Goal: Transaction & Acquisition: Purchase product/service

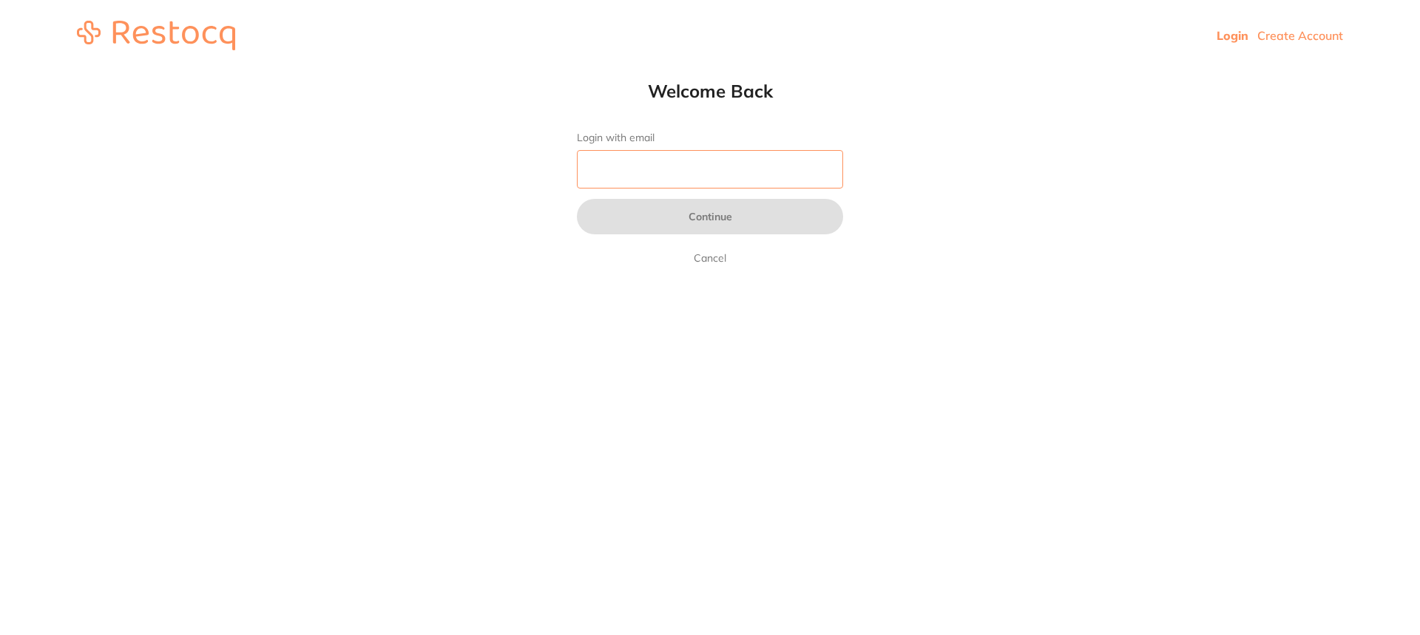
click at [607, 179] on input "Login with email" at bounding box center [710, 169] width 266 height 38
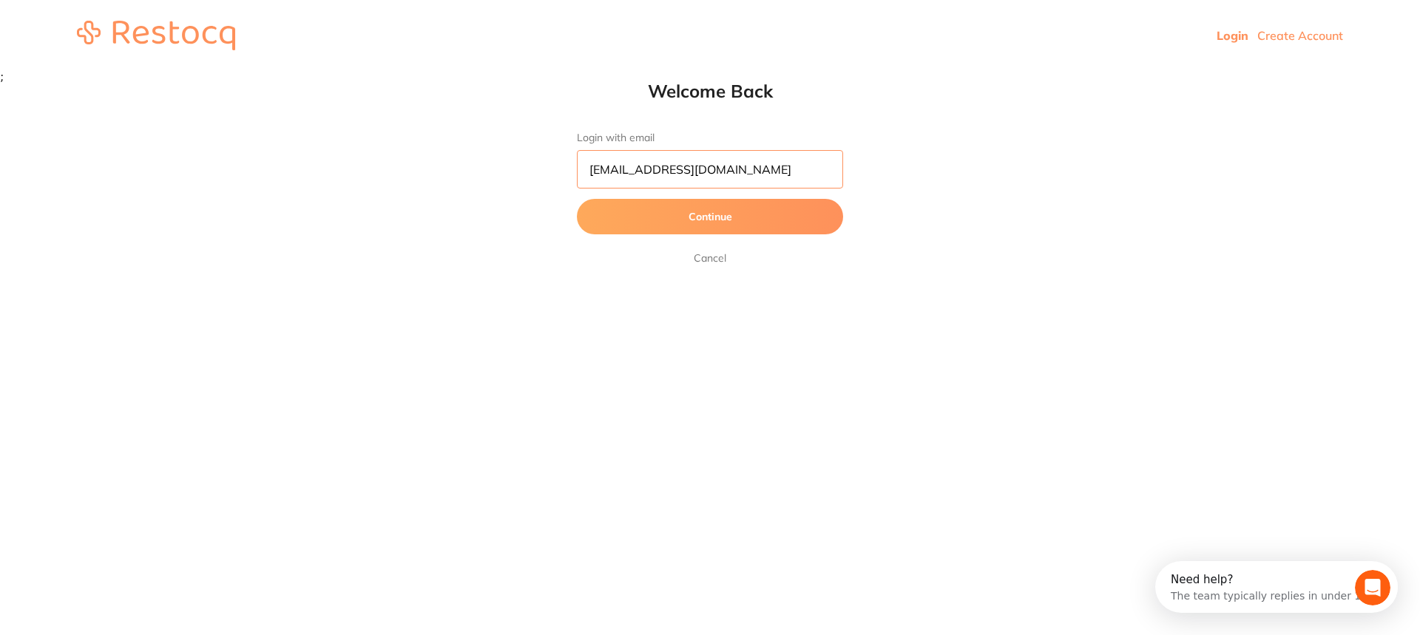
type input "[EMAIL_ADDRESS][DOMAIN_NAME]"
click at [686, 209] on button "Continue" at bounding box center [710, 217] width 266 height 36
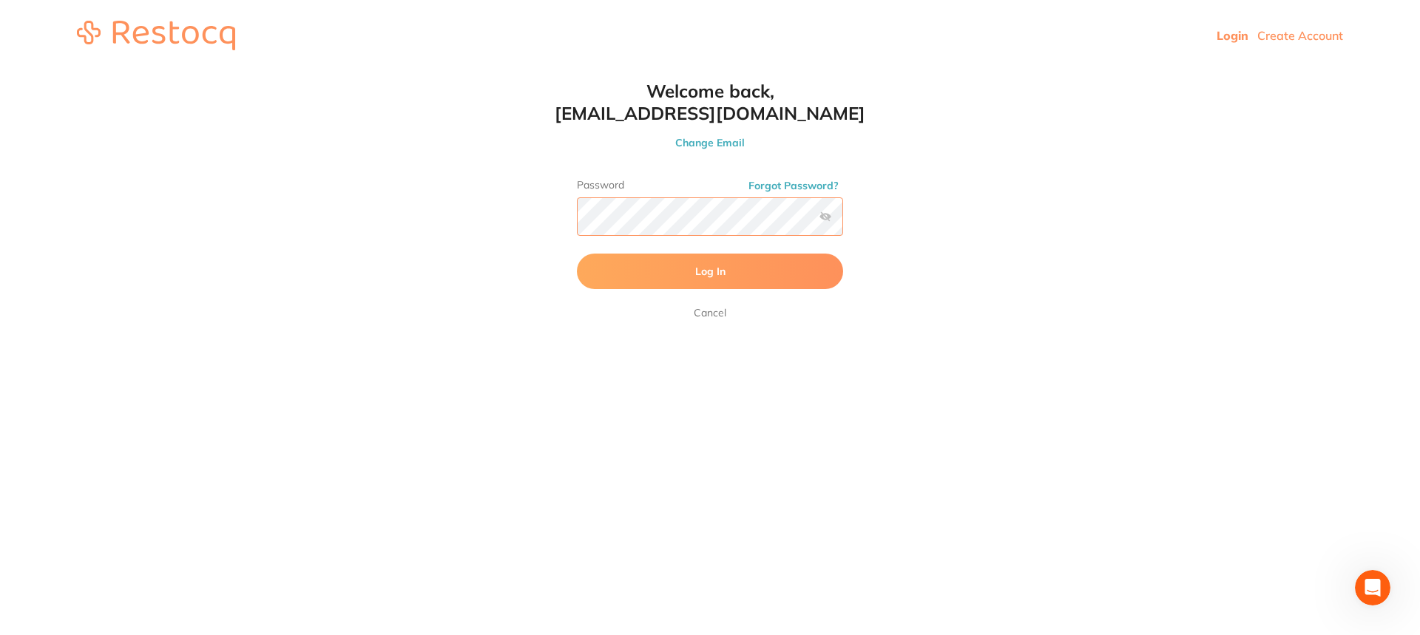
click at [577, 254] on button "Log In" at bounding box center [710, 272] width 266 height 36
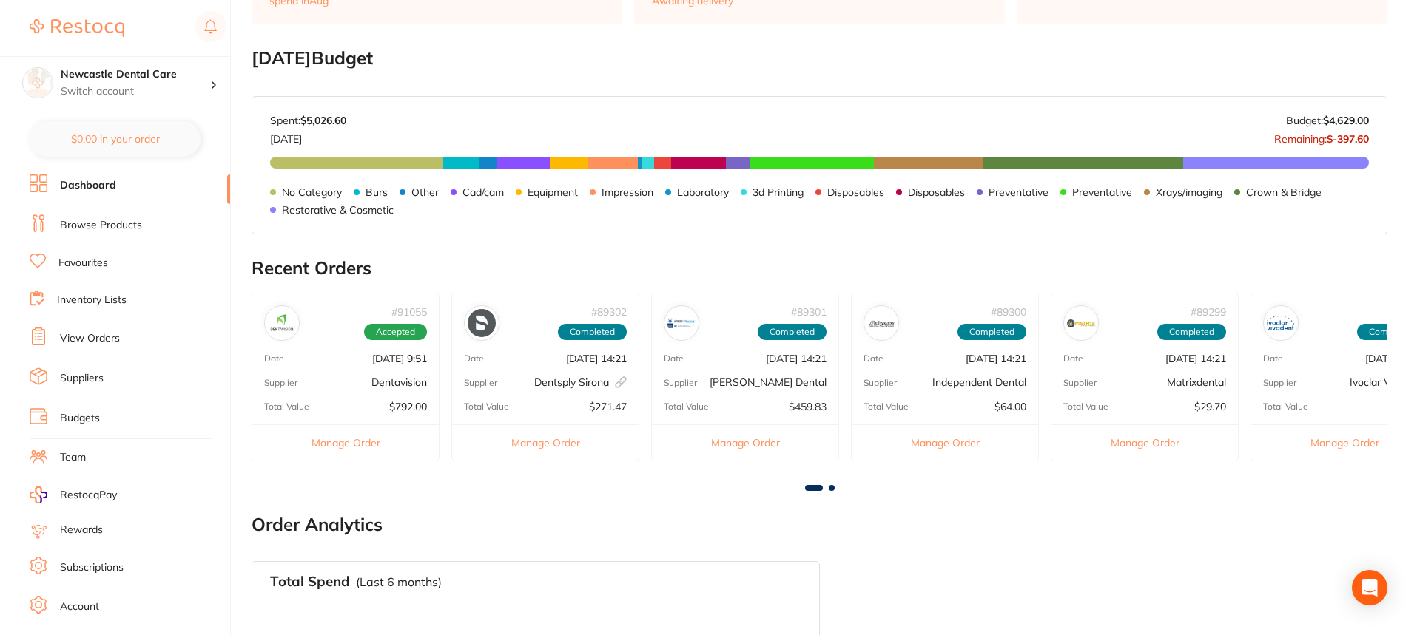
scroll to position [222, 0]
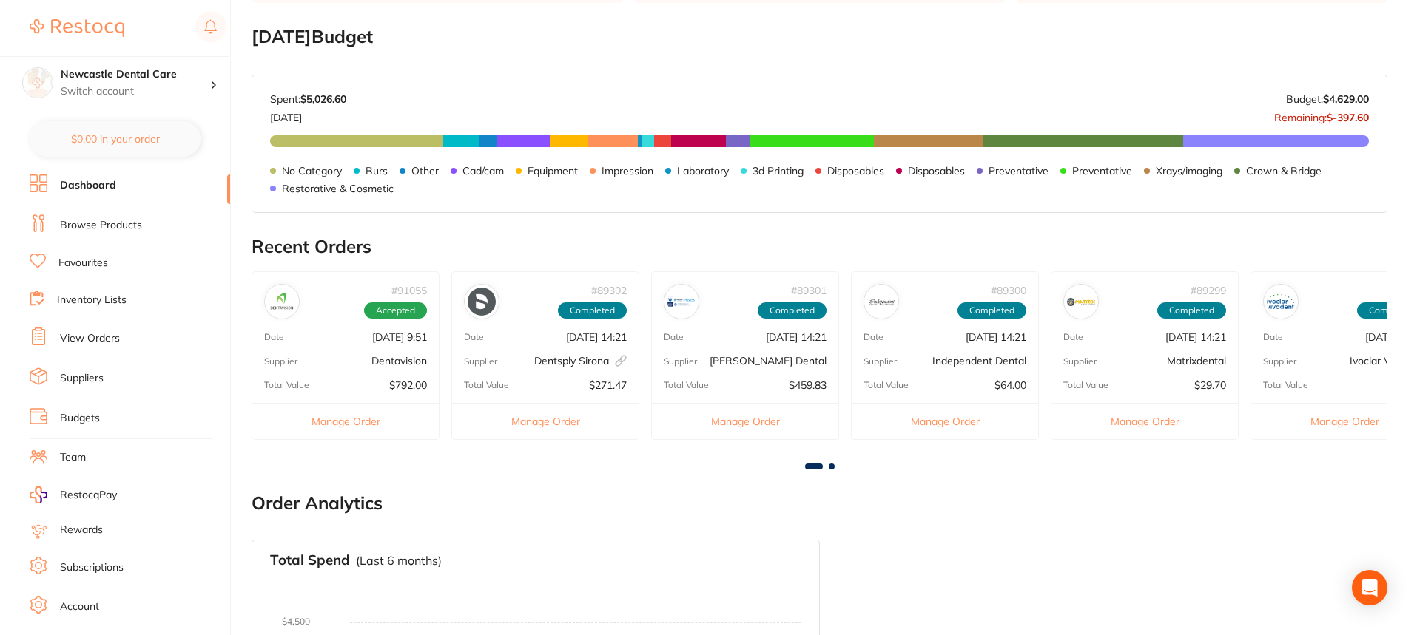
click at [90, 226] on link "Browse Products" at bounding box center [101, 225] width 82 height 15
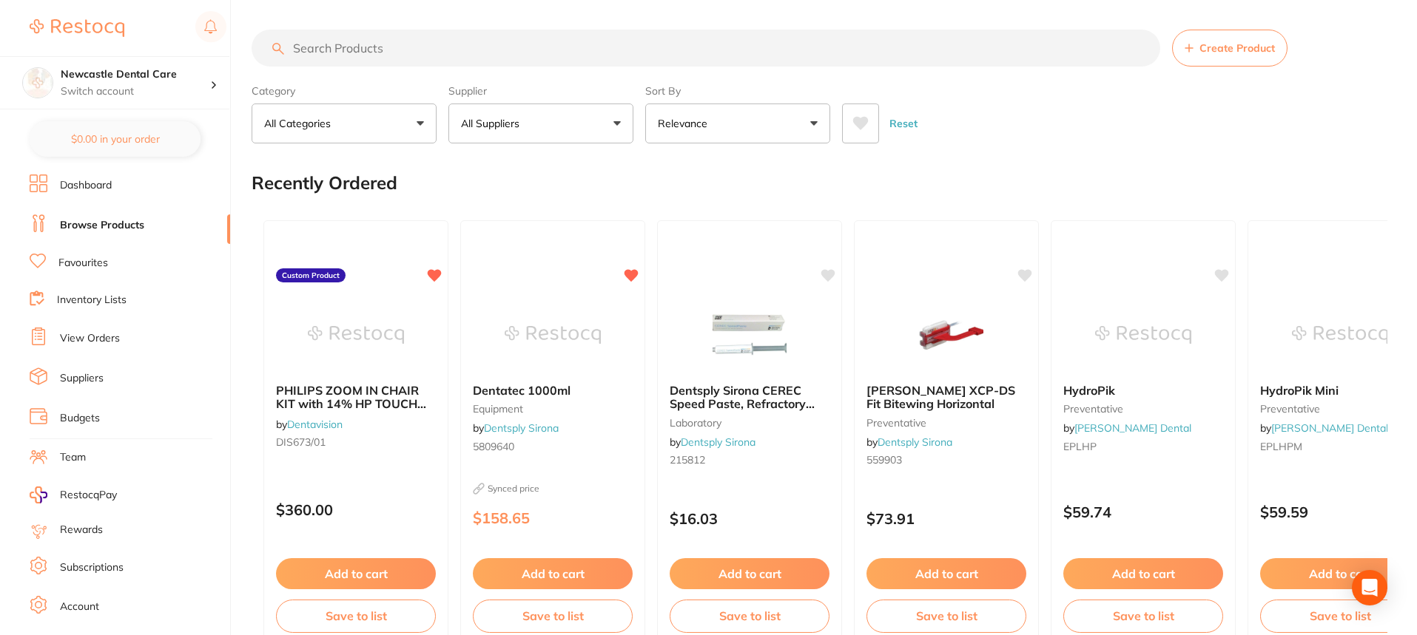
click at [351, 54] on input "search" at bounding box center [706, 48] width 908 height 37
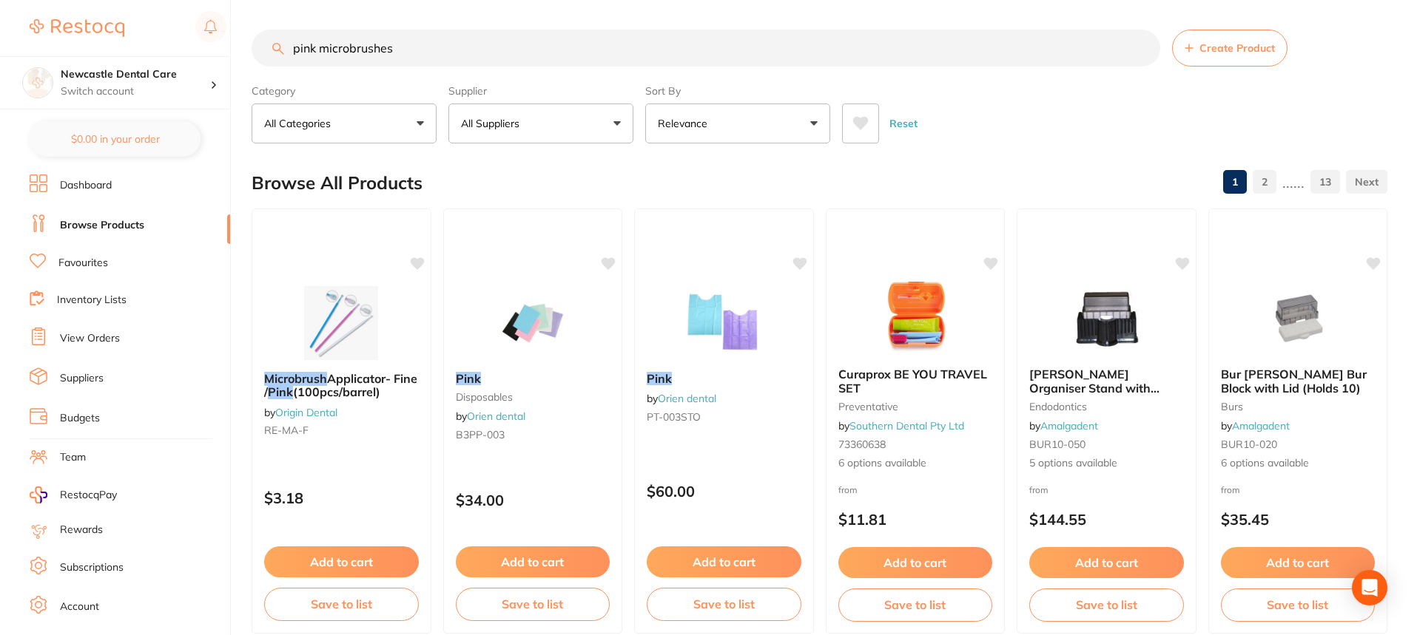
type input "pink microbrushes"
click at [76, 254] on li "Favourites" at bounding box center [130, 263] width 200 height 19
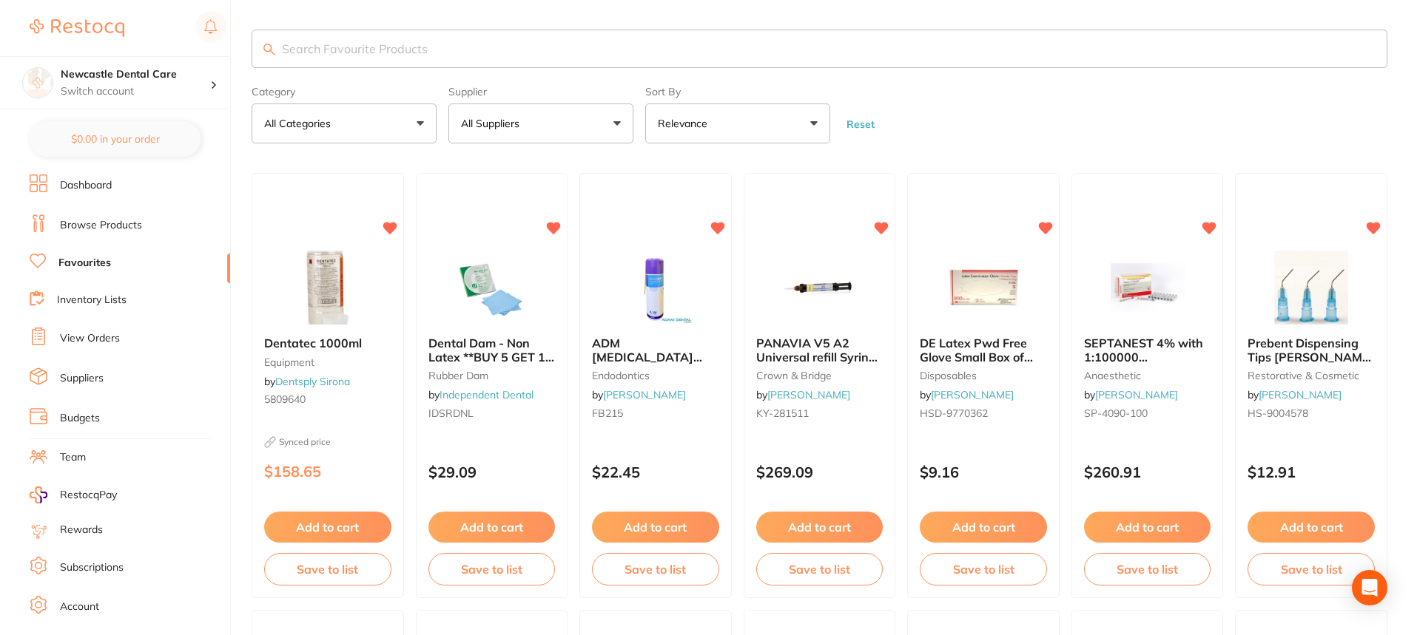
click at [333, 95] on label "Category" at bounding box center [344, 92] width 185 height 12
click at [335, 55] on input "search" at bounding box center [820, 49] width 1136 height 38
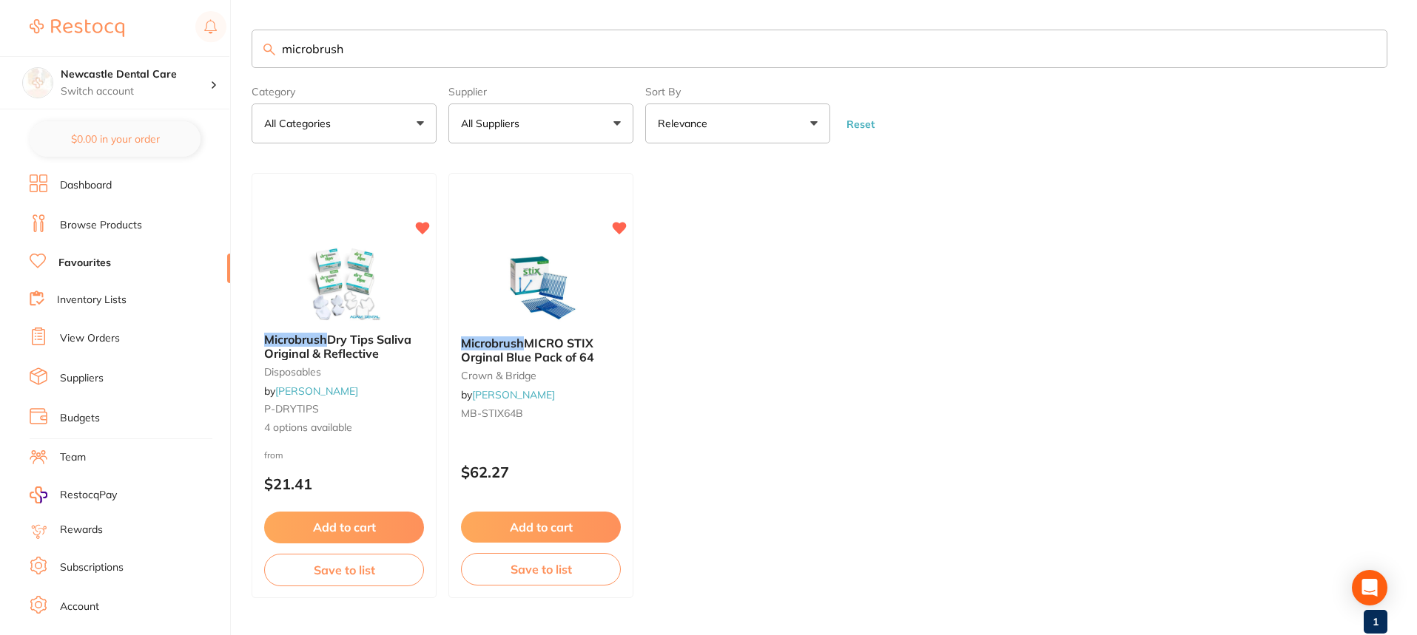
type input "microbrush"
click at [77, 224] on link "Browse Products" at bounding box center [101, 225] width 82 height 15
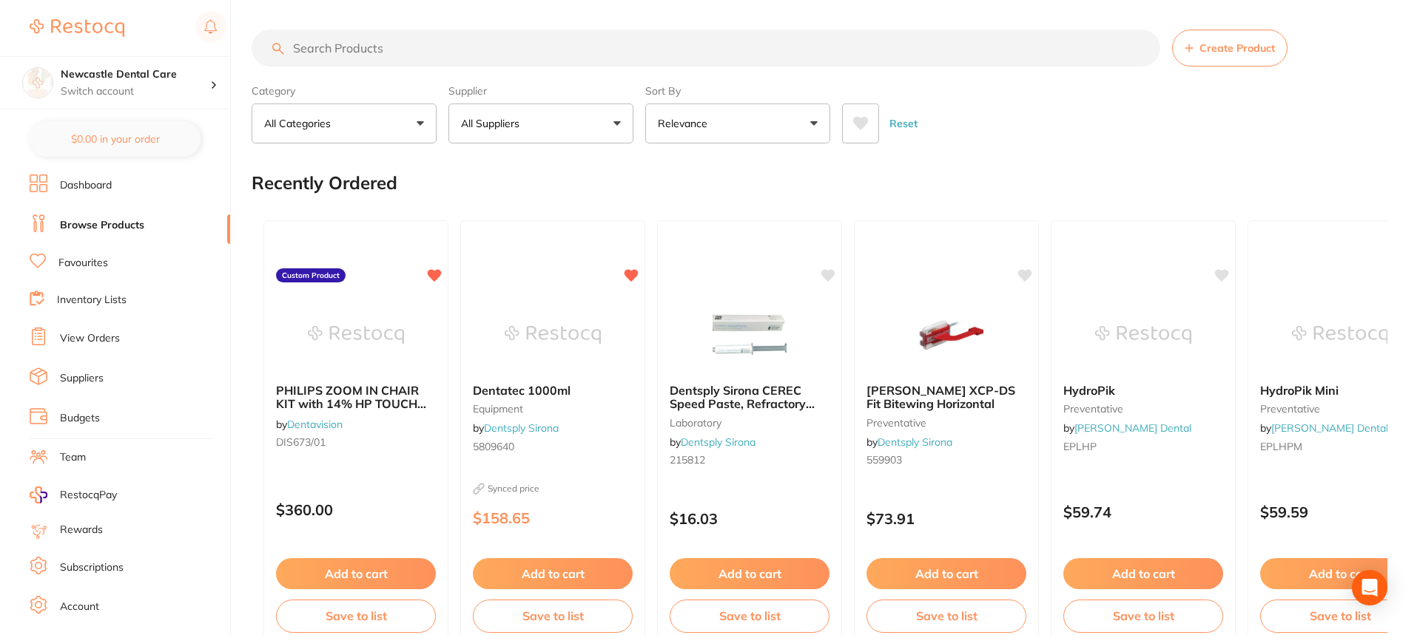
click at [331, 51] on input "search" at bounding box center [706, 48] width 908 height 37
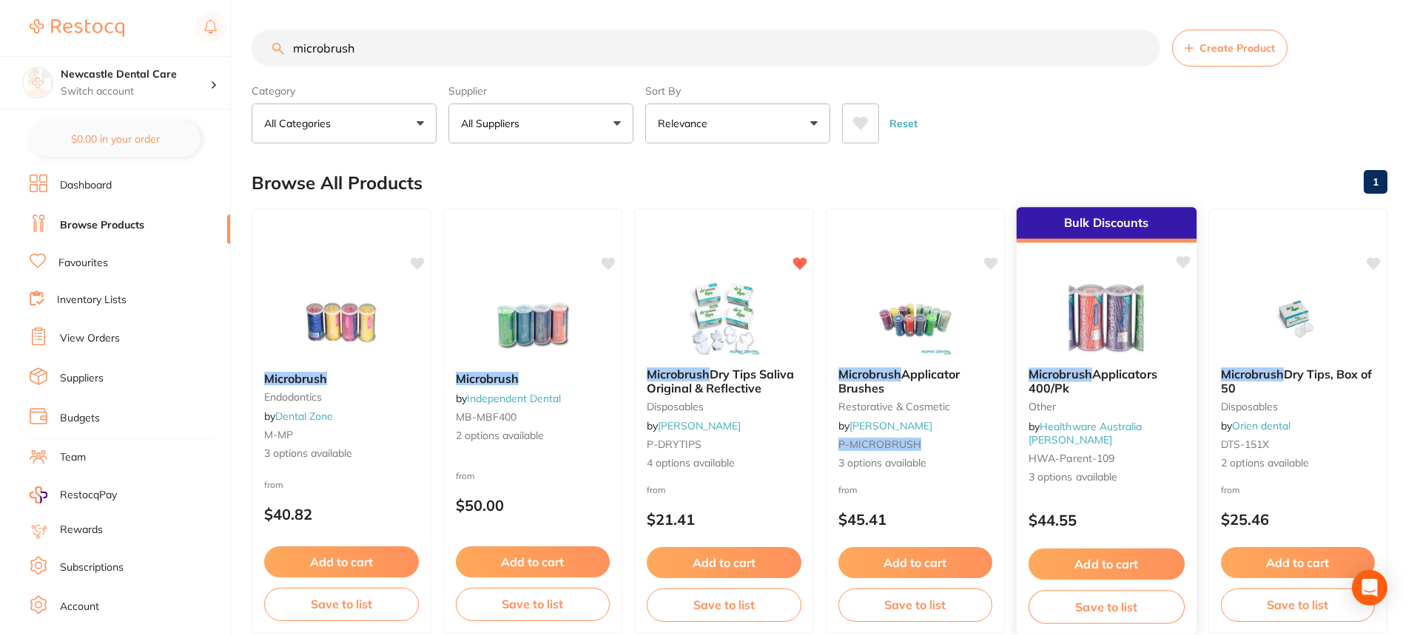
type input "microbrush"
click at [1127, 395] on b "Microbrush Applicators 400/Pk" at bounding box center [1106, 381] width 156 height 27
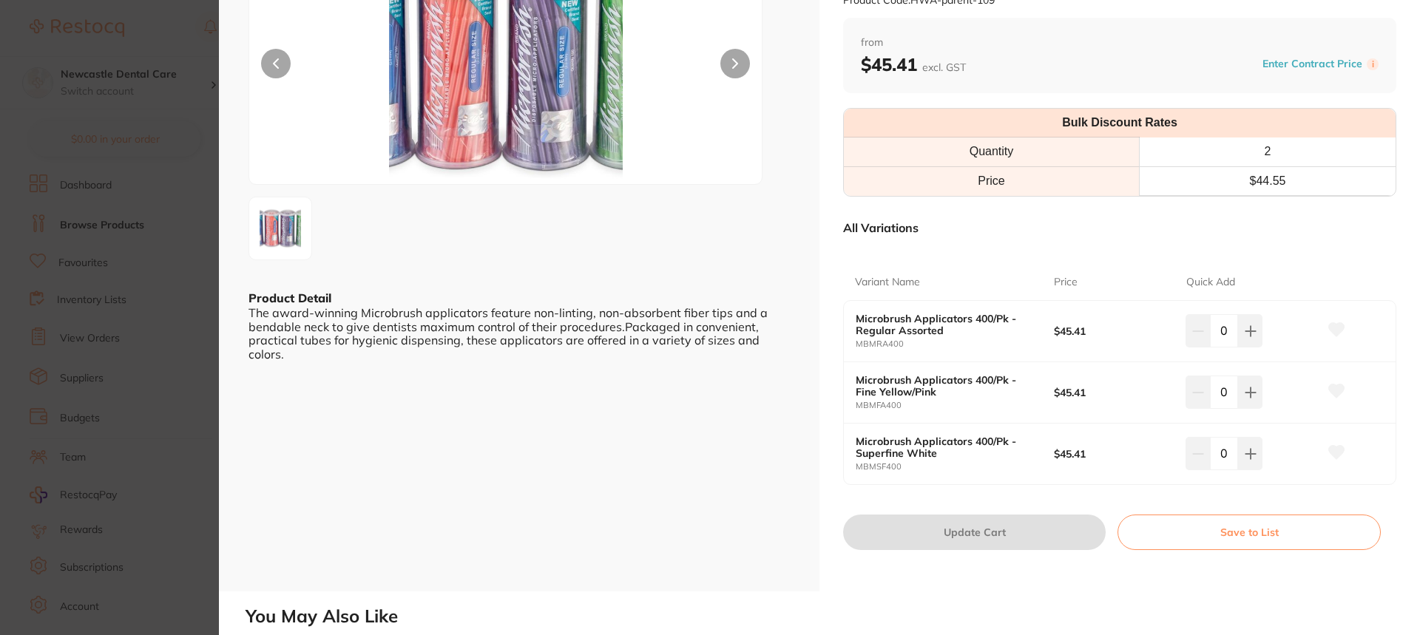
scroll to position [148, 0]
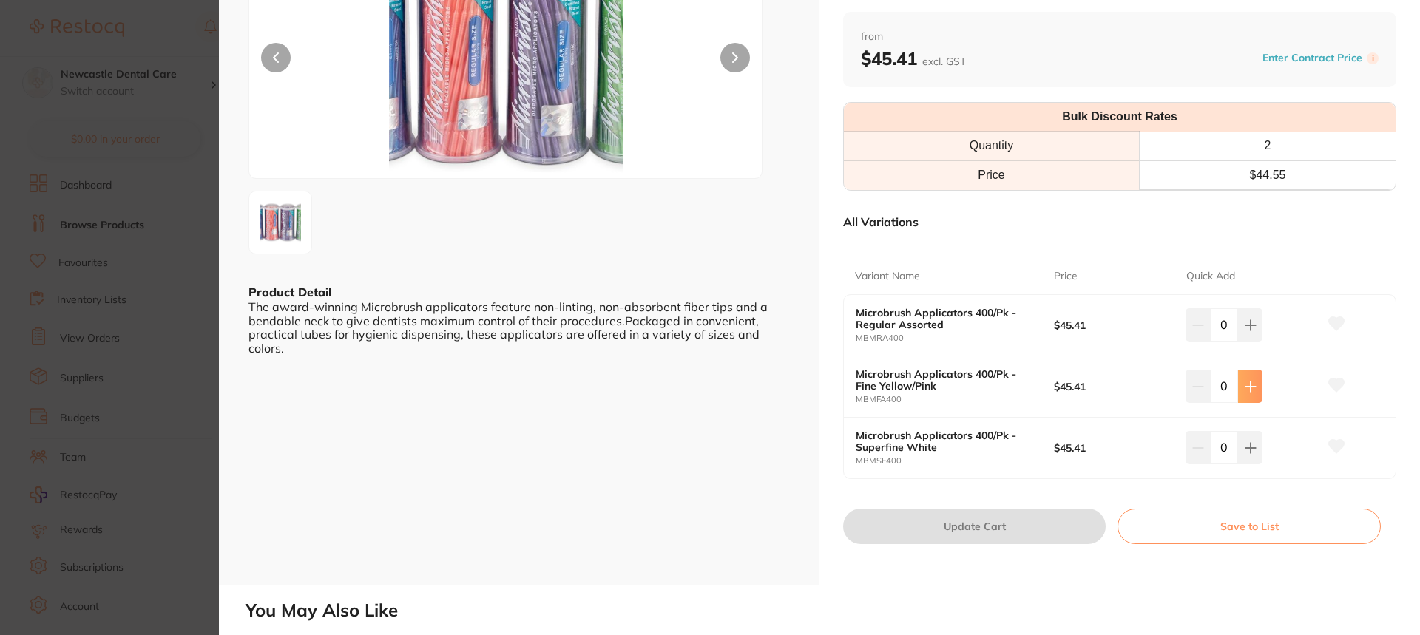
click at [1249, 382] on icon at bounding box center [1251, 387] width 12 height 12
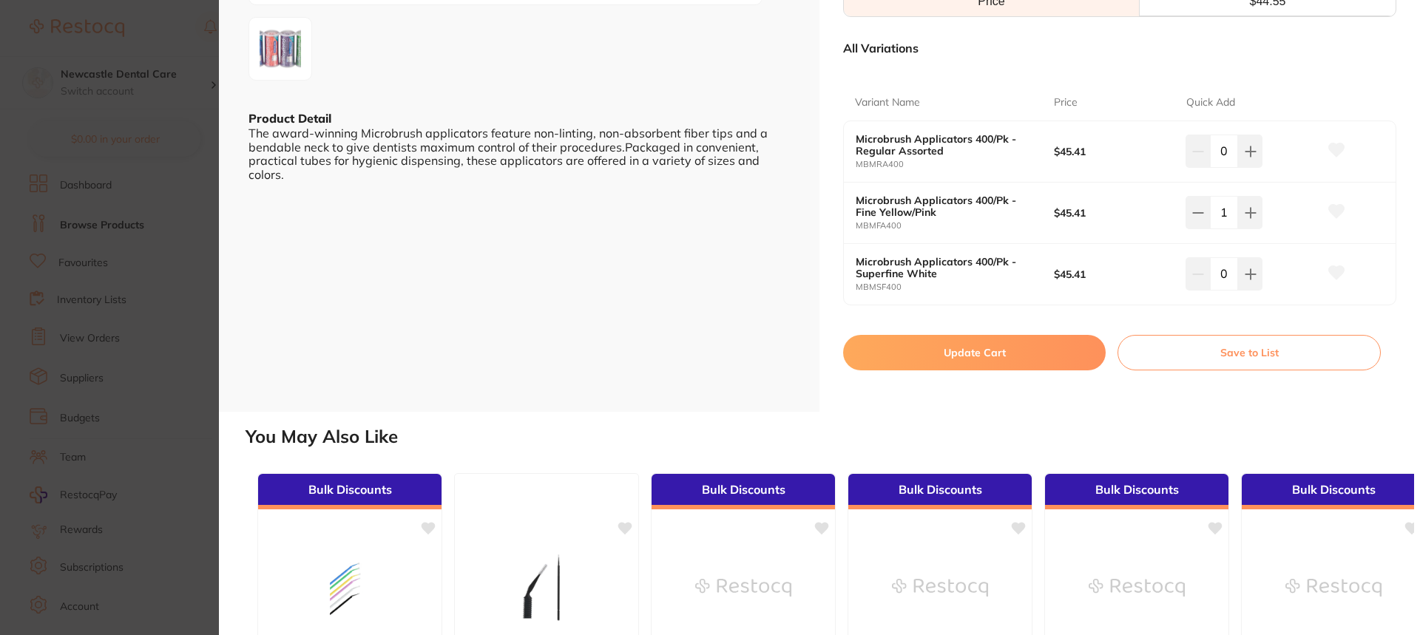
scroll to position [74, 0]
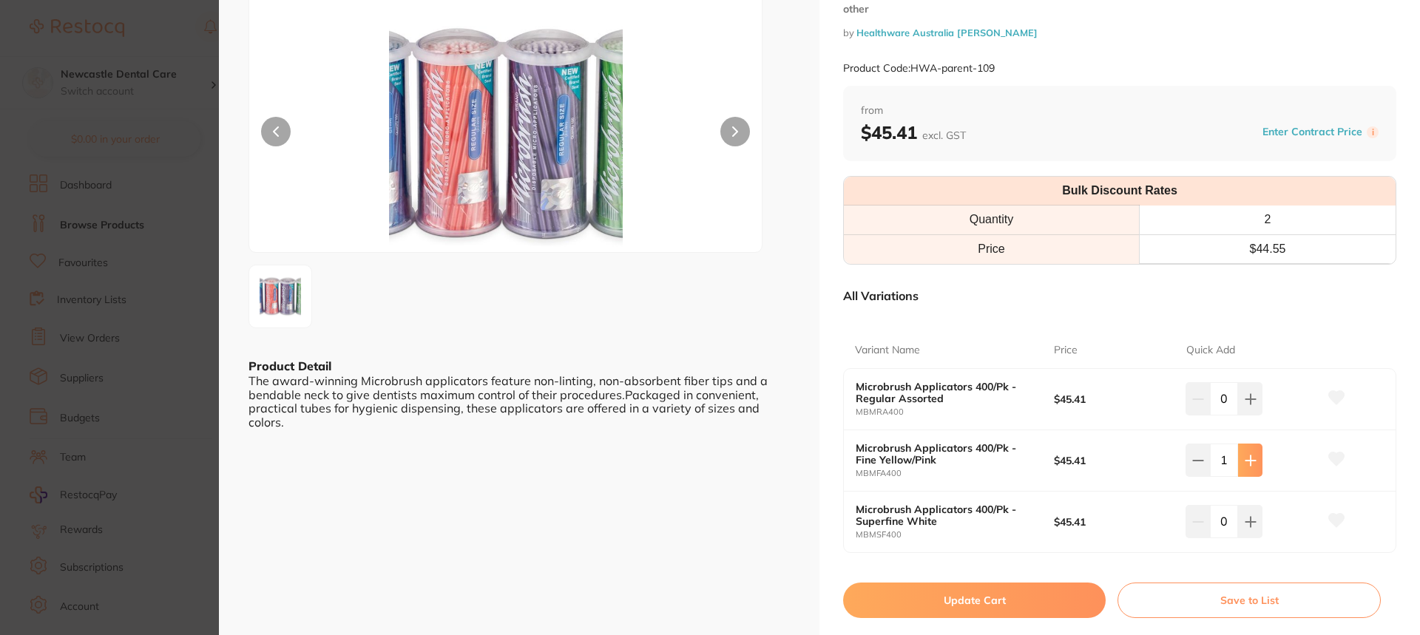
click at [1255, 462] on button at bounding box center [1250, 460] width 24 height 33
type input "2"
click at [977, 600] on button "Update Cart" at bounding box center [974, 601] width 263 height 36
checkbox input "false"
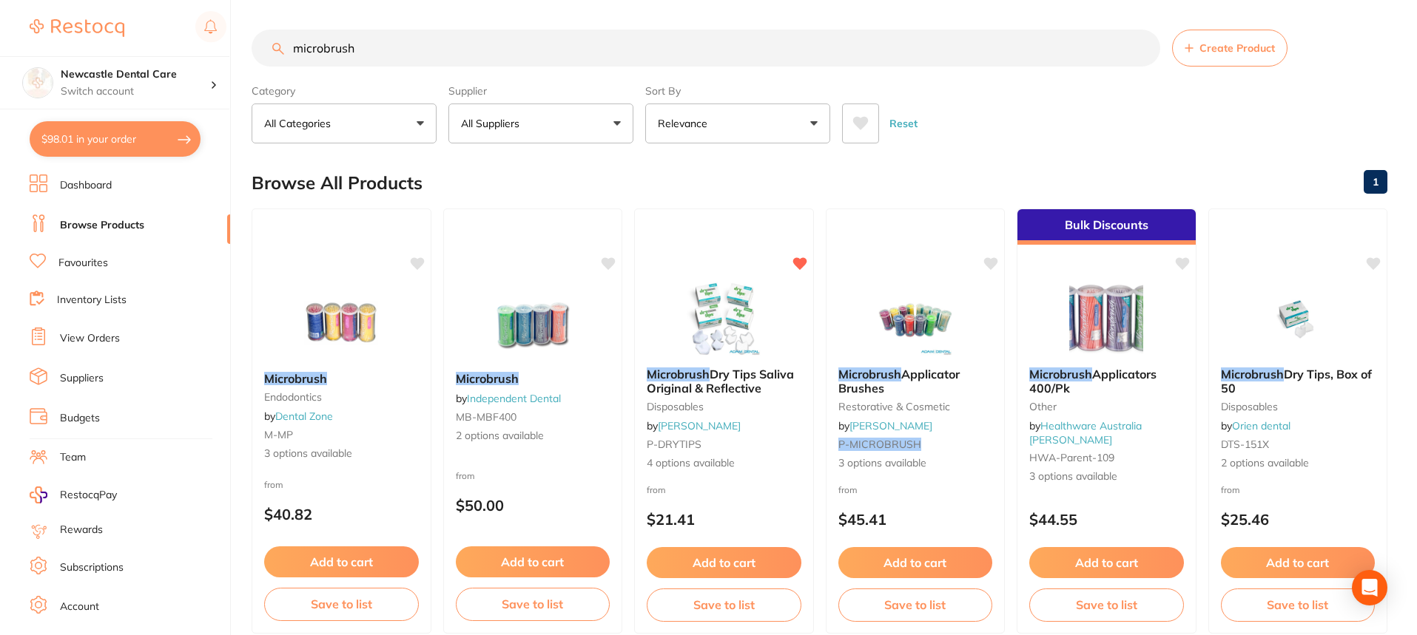
click at [569, 130] on button "All Suppliers" at bounding box center [540, 124] width 185 height 40
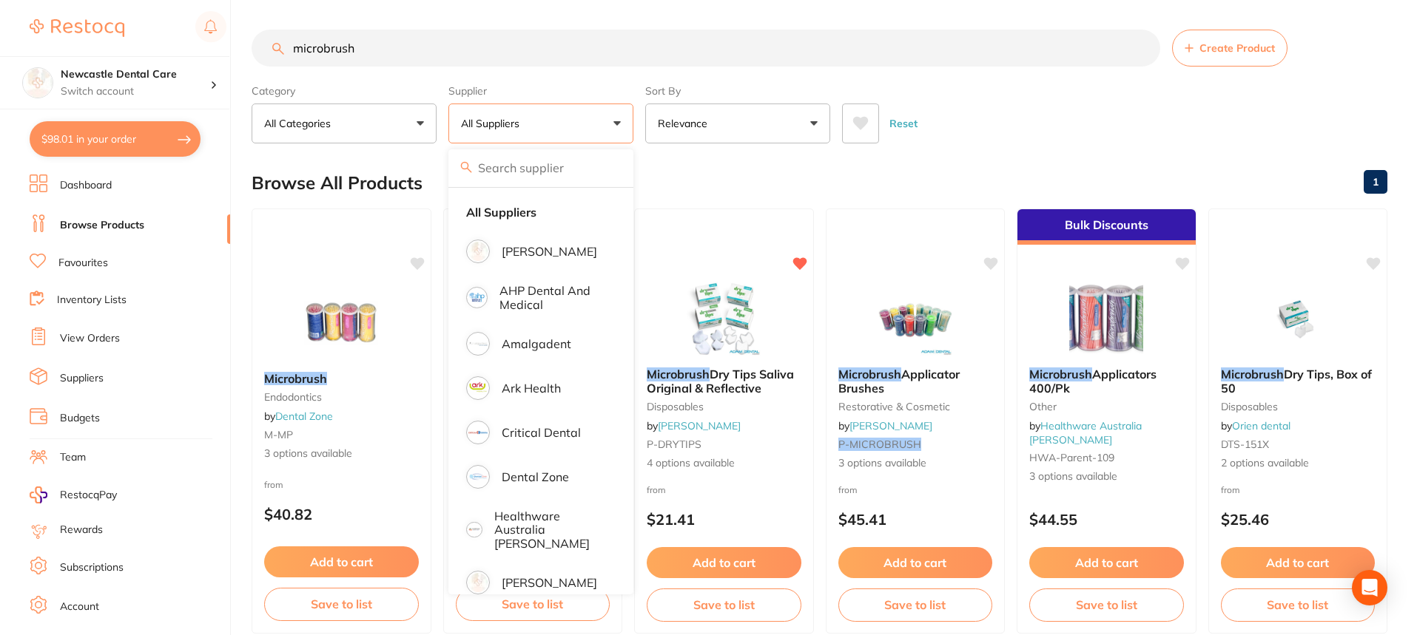
drag, startPoint x: 282, startPoint y: 47, endPoint x: 143, endPoint y: 38, distance: 139.4
click at [143, 38] on div "$98.01 Newcastle Dental Care Switch account Newcastle Dental Care $98.01 in you…" at bounding box center [708, 317] width 1417 height 635
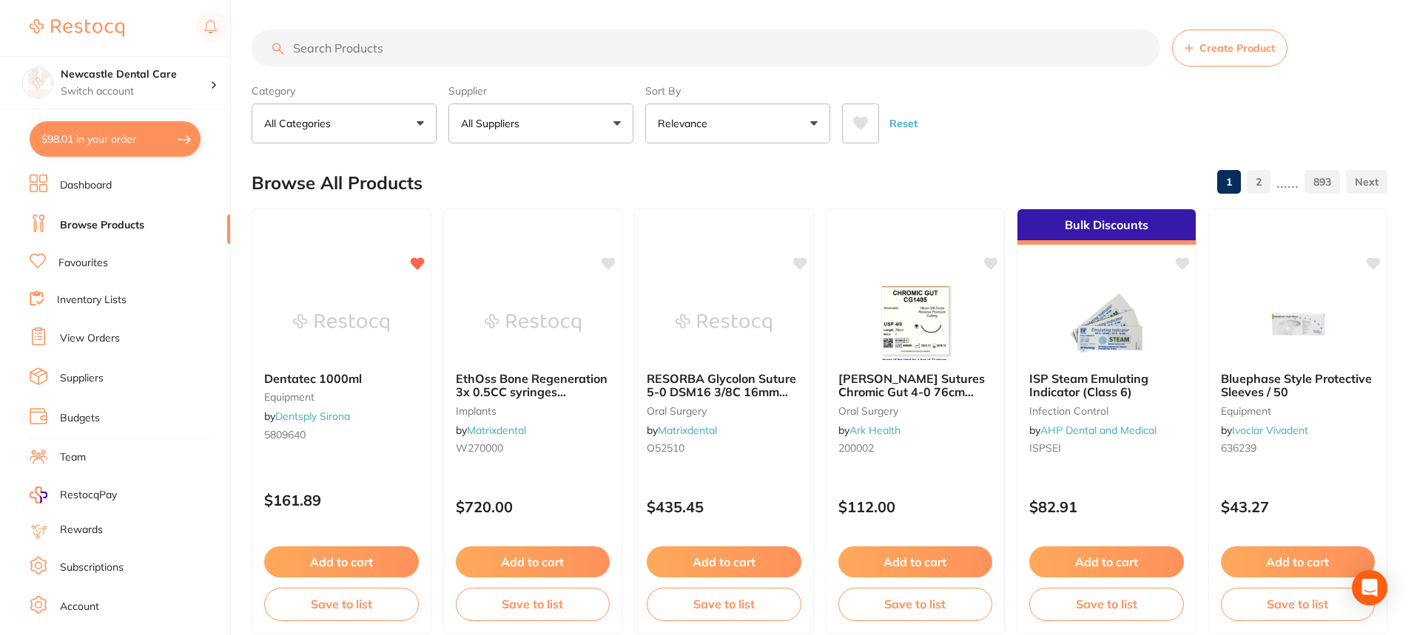
click at [593, 125] on button "All Suppliers" at bounding box center [540, 124] width 185 height 40
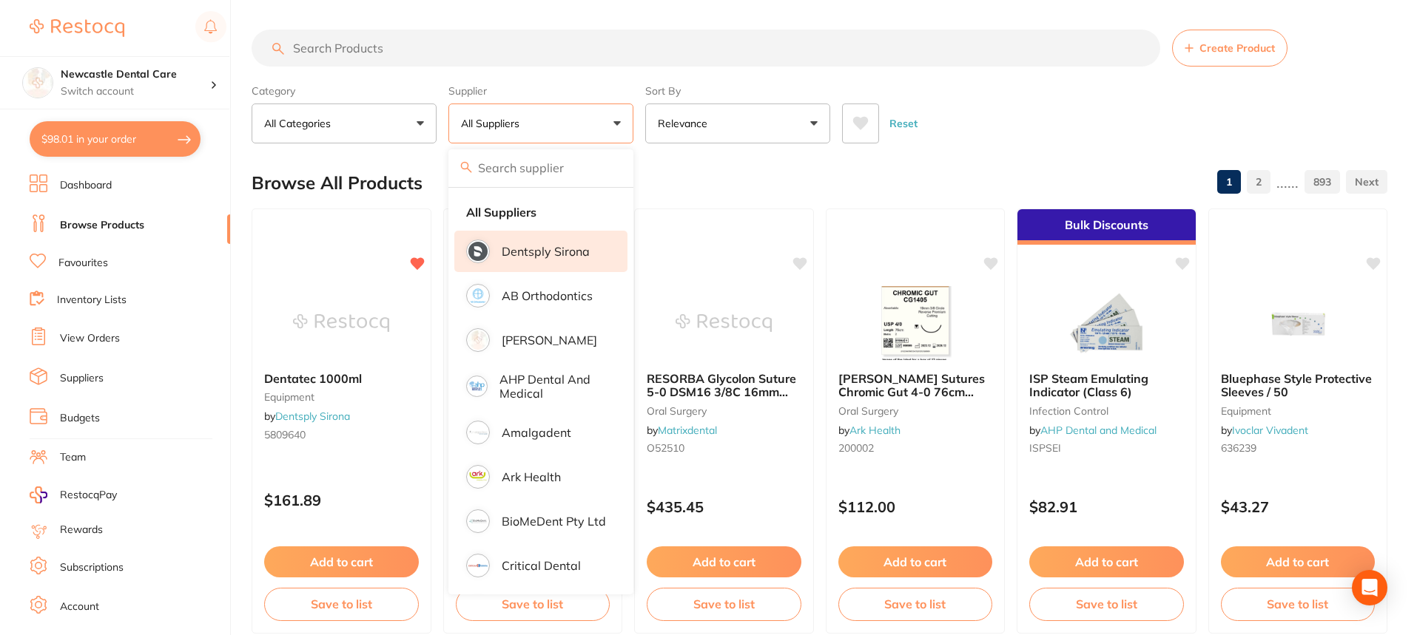
click at [545, 254] on p "Dentsply Sirona" at bounding box center [546, 251] width 88 height 13
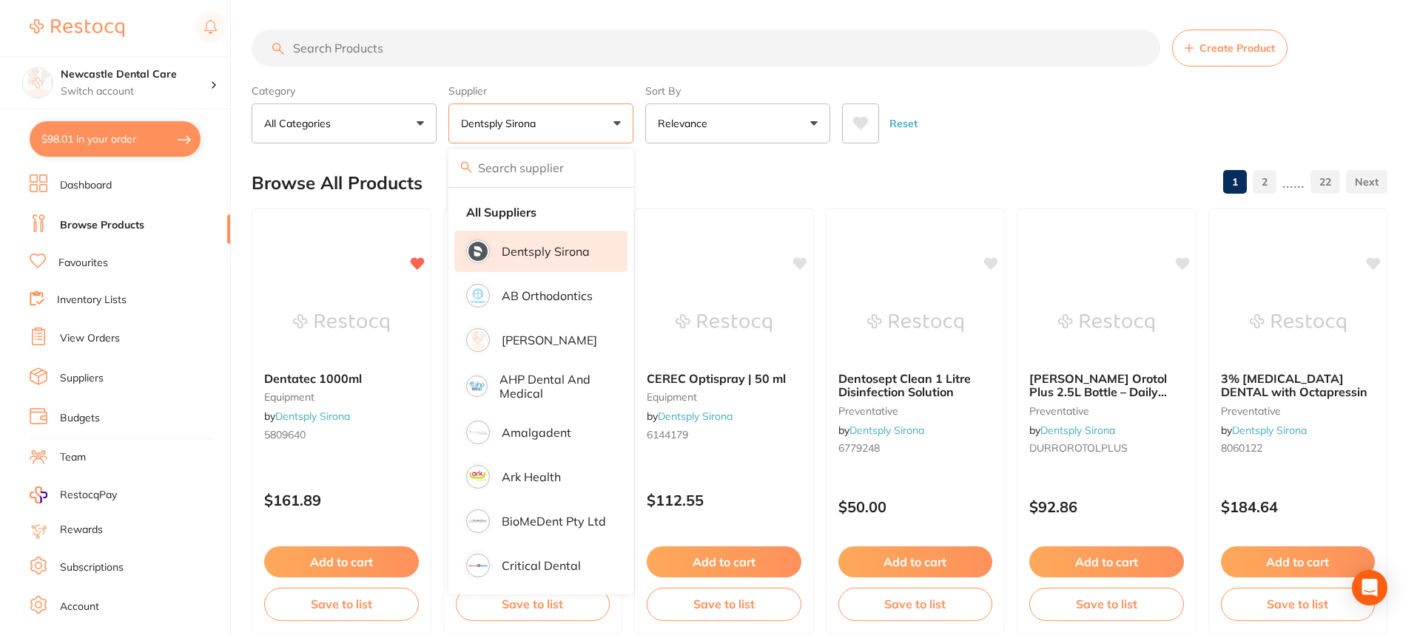
click at [328, 38] on input "search" at bounding box center [706, 48] width 908 height 37
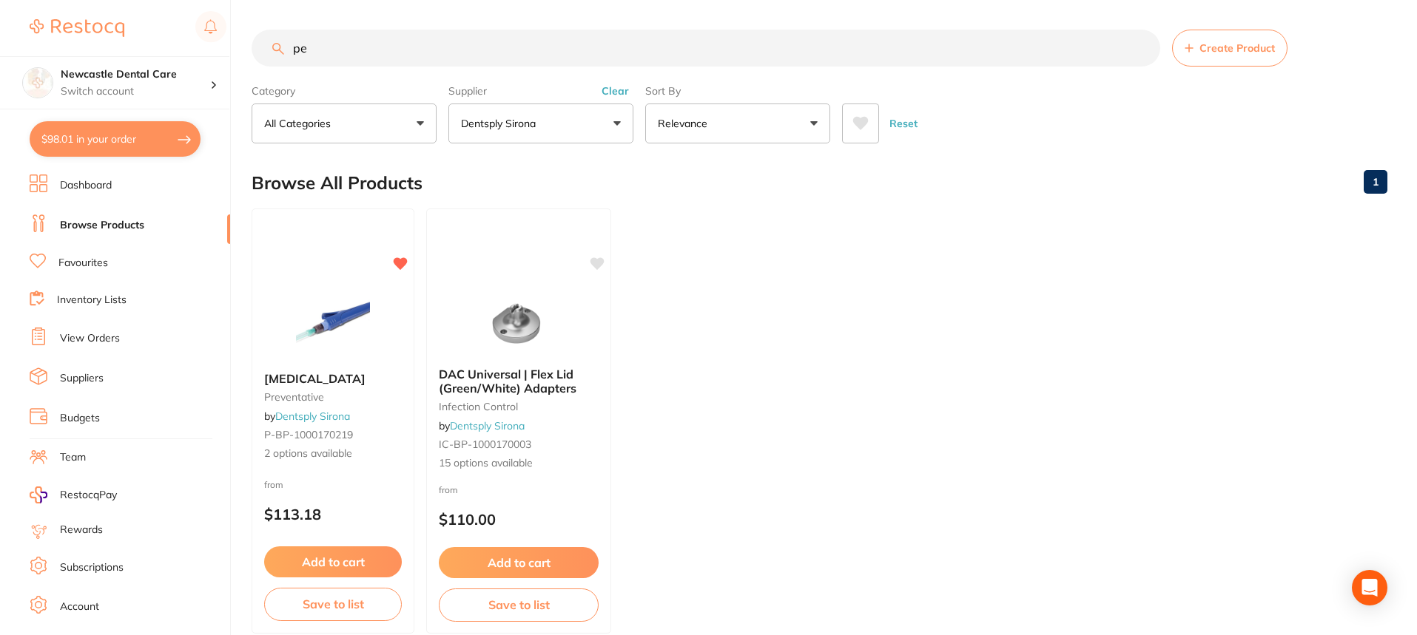
type input "p"
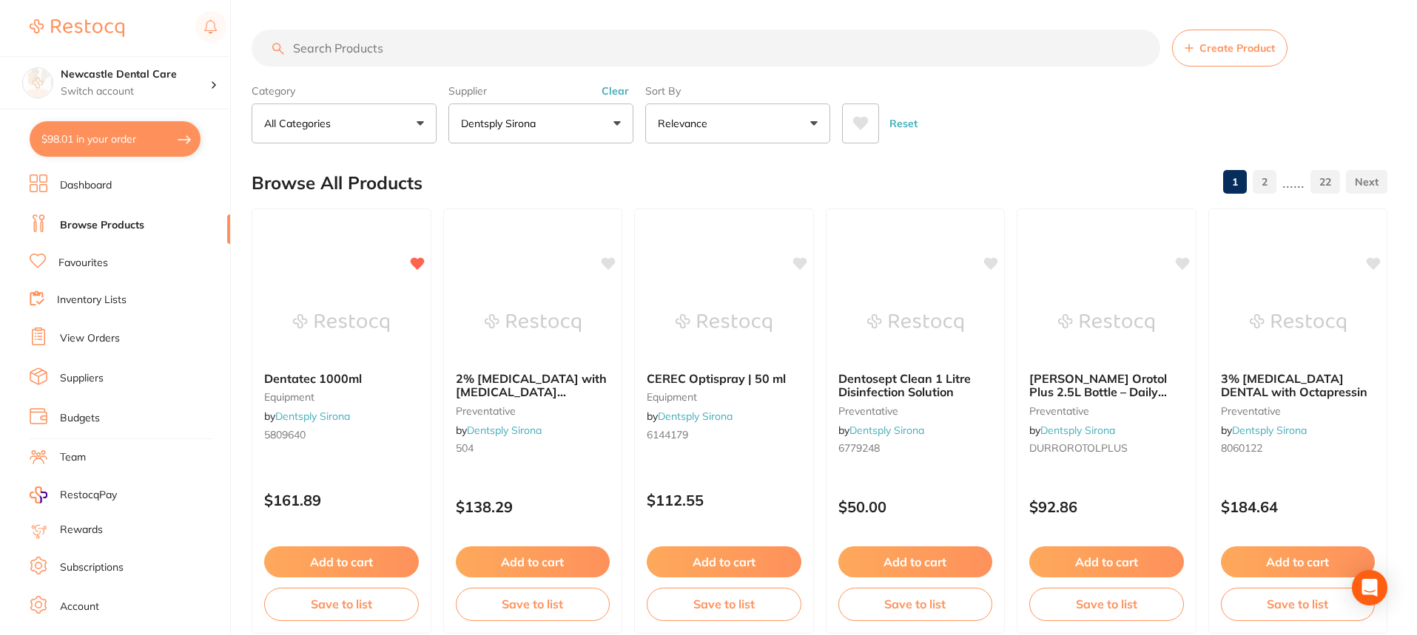
click at [377, 124] on button "All Categories" at bounding box center [344, 124] width 185 height 40
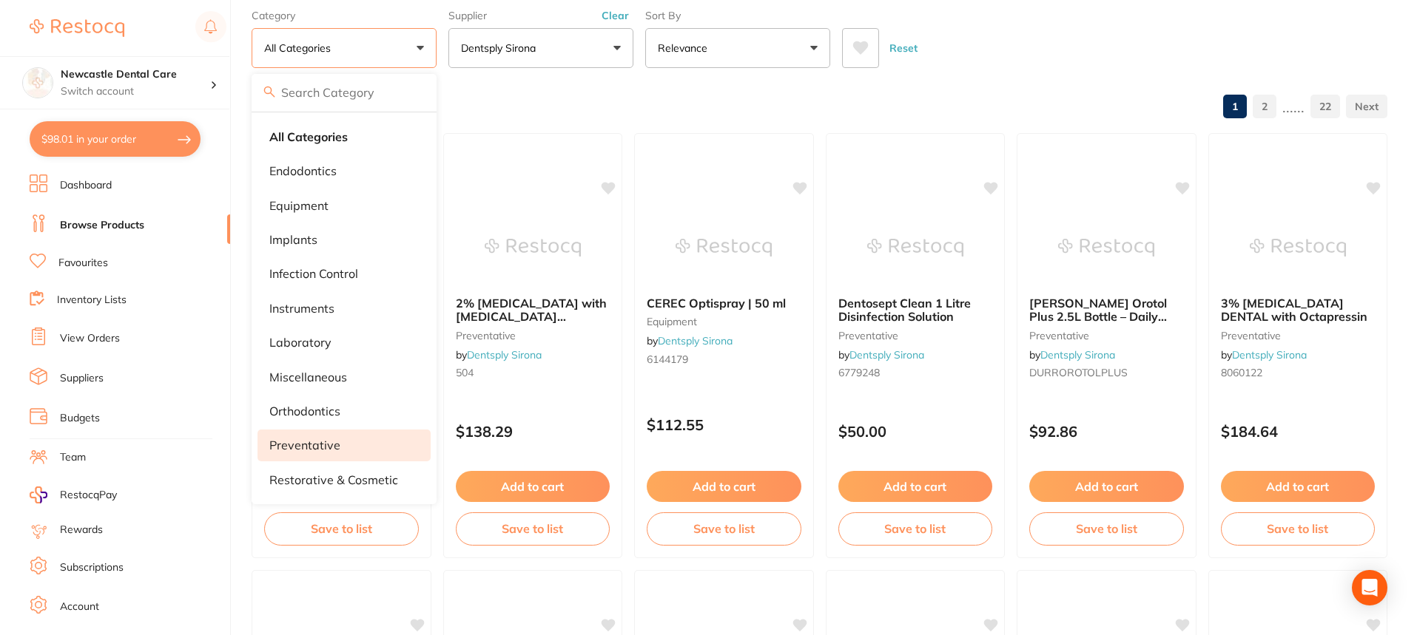
scroll to position [74, 0]
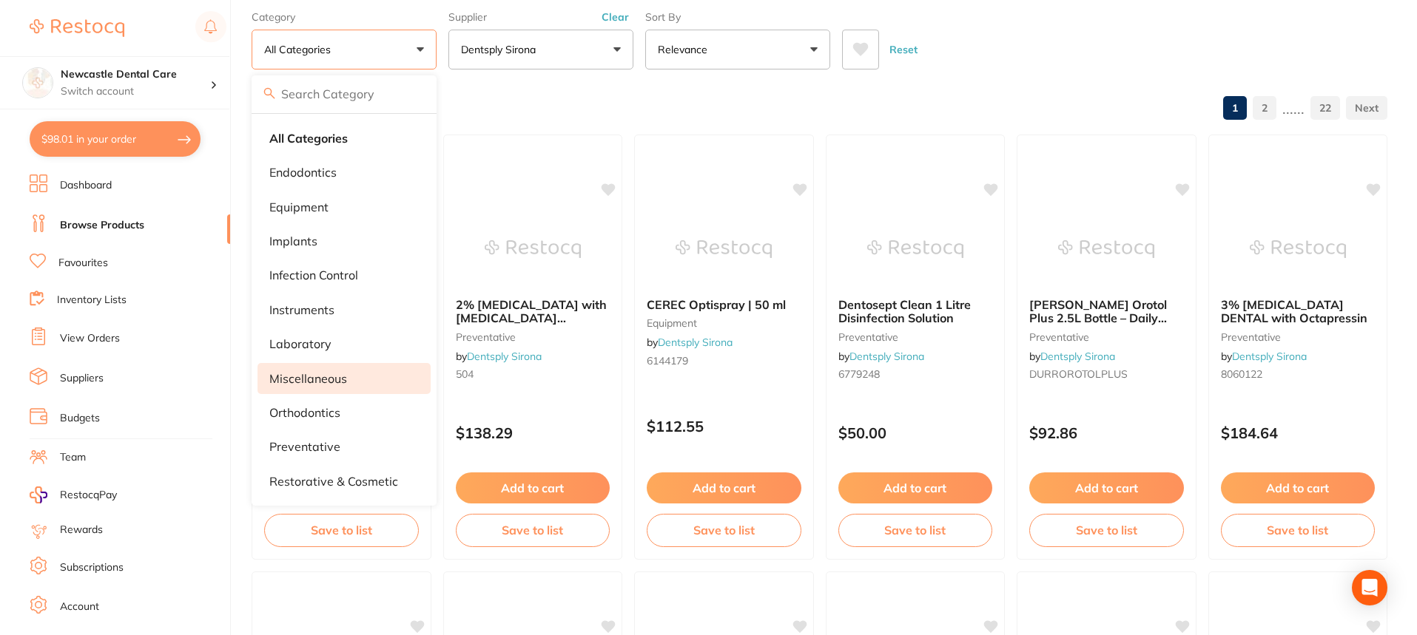
click at [314, 445] on p "preventative" at bounding box center [304, 446] width 71 height 13
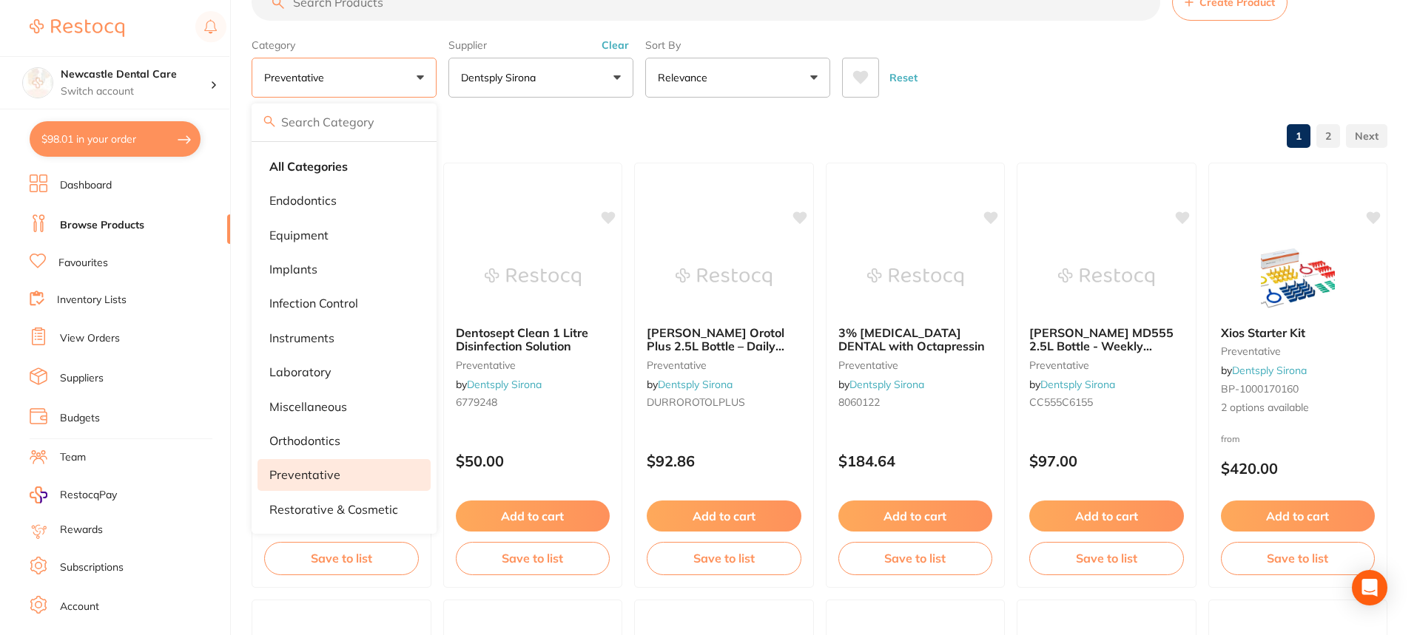
scroll to position [0, 0]
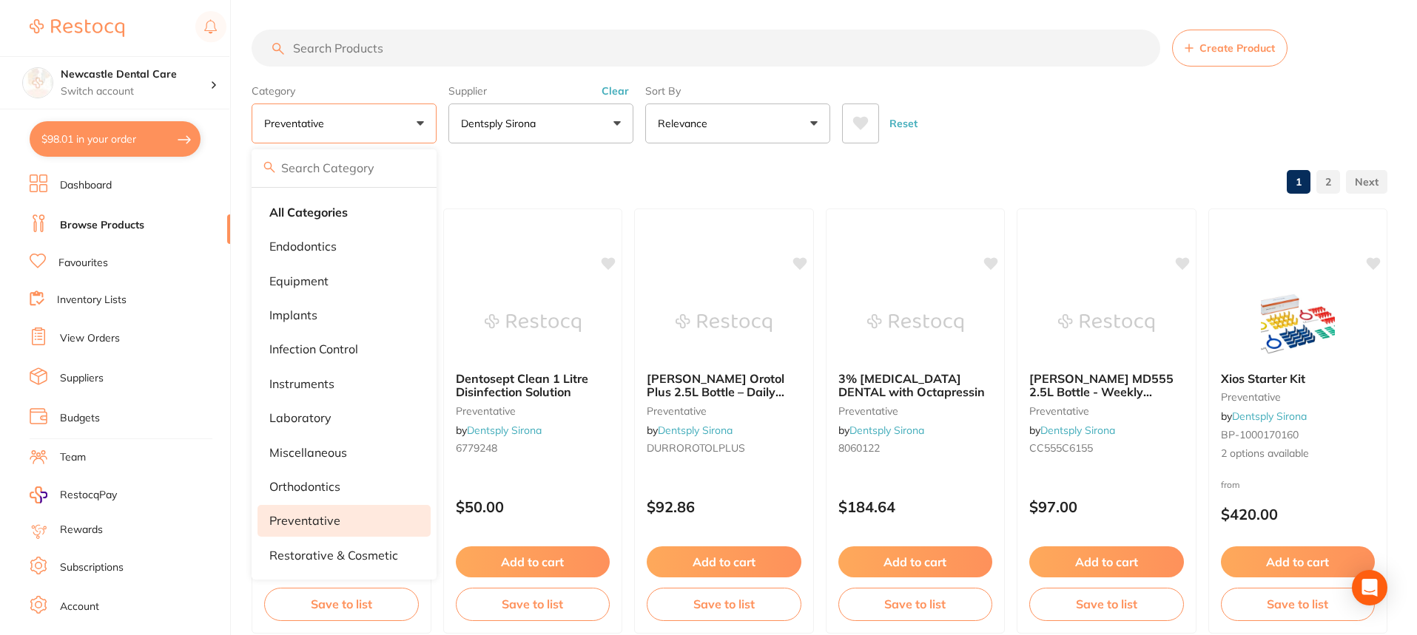
click at [348, 128] on button "preventative" at bounding box center [344, 124] width 185 height 40
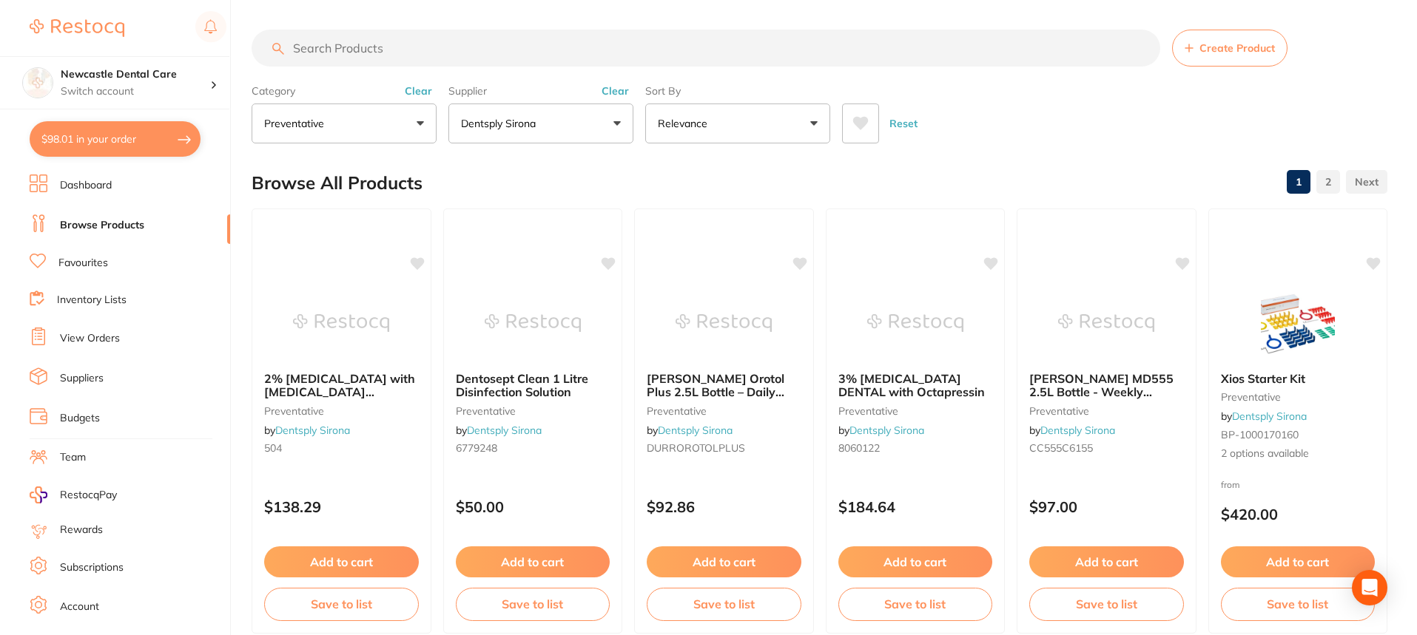
click at [318, 127] on p "preventative" at bounding box center [297, 123] width 66 height 15
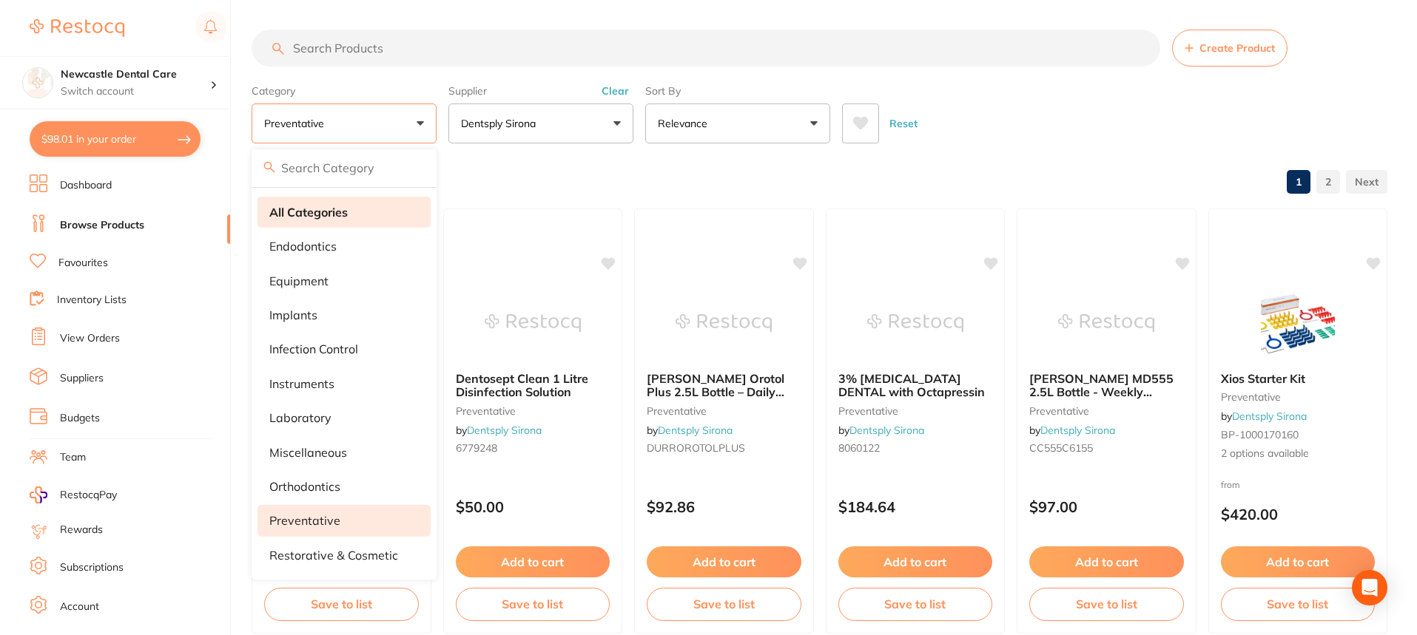
click at [320, 204] on li "All Categories" at bounding box center [343, 212] width 173 height 31
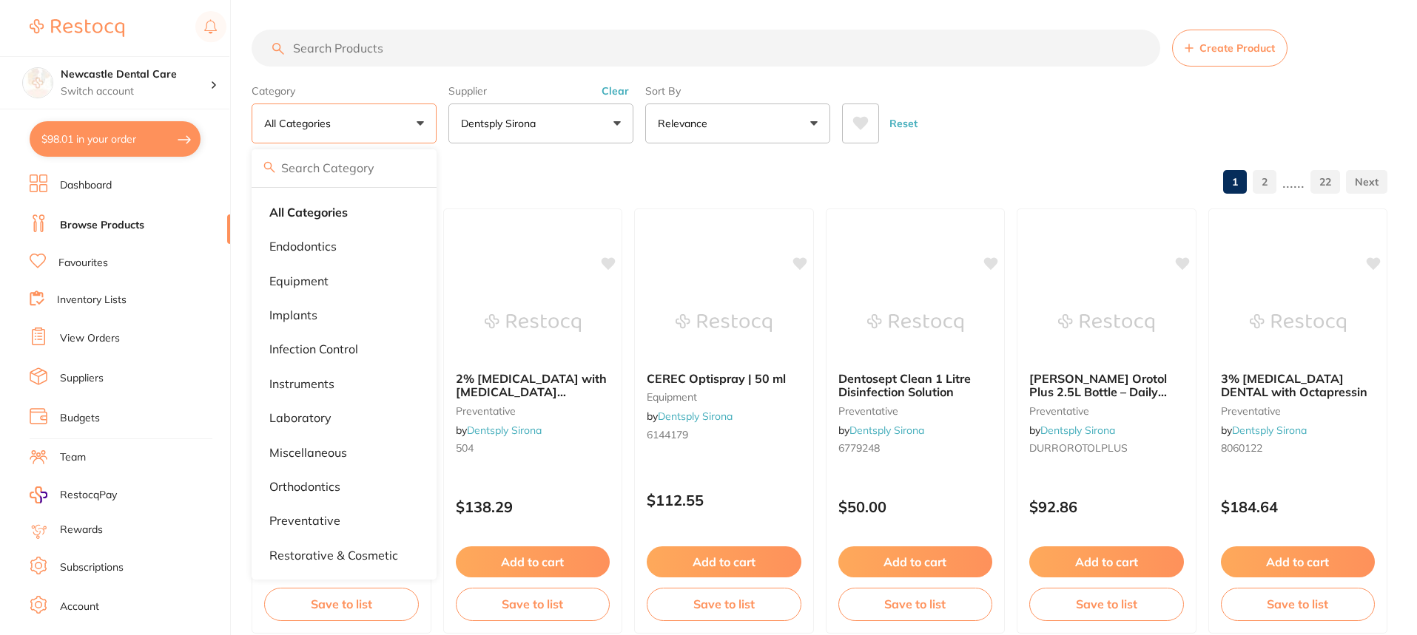
click at [615, 117] on button "Dentsply Sirona" at bounding box center [540, 124] width 185 height 40
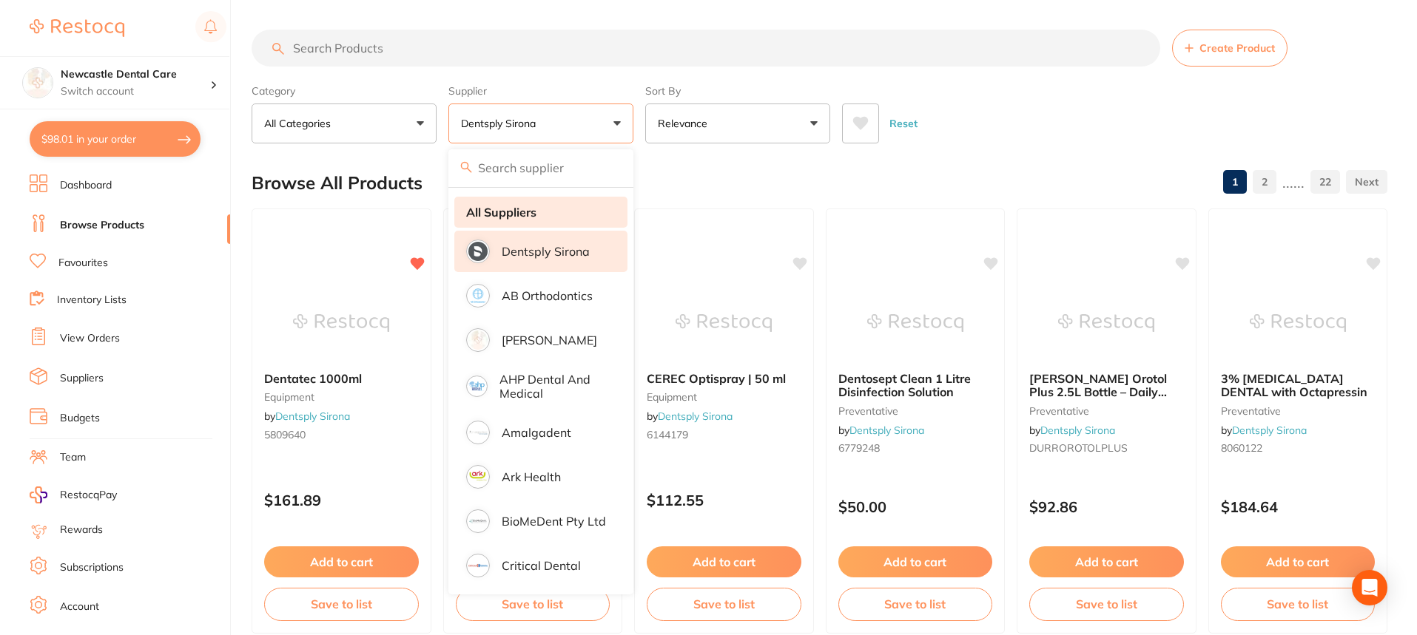
click at [505, 213] on strong "All Suppliers" at bounding box center [501, 212] width 70 height 13
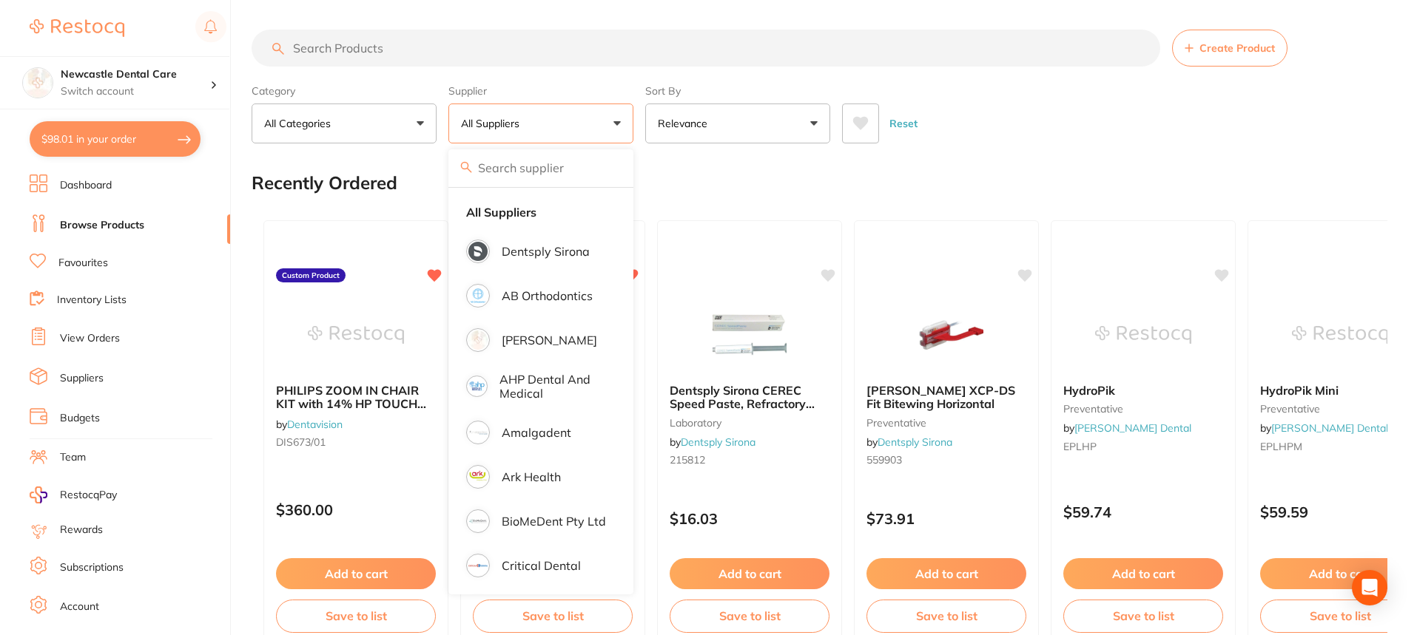
click at [394, 53] on input "search" at bounding box center [706, 48] width 908 height 37
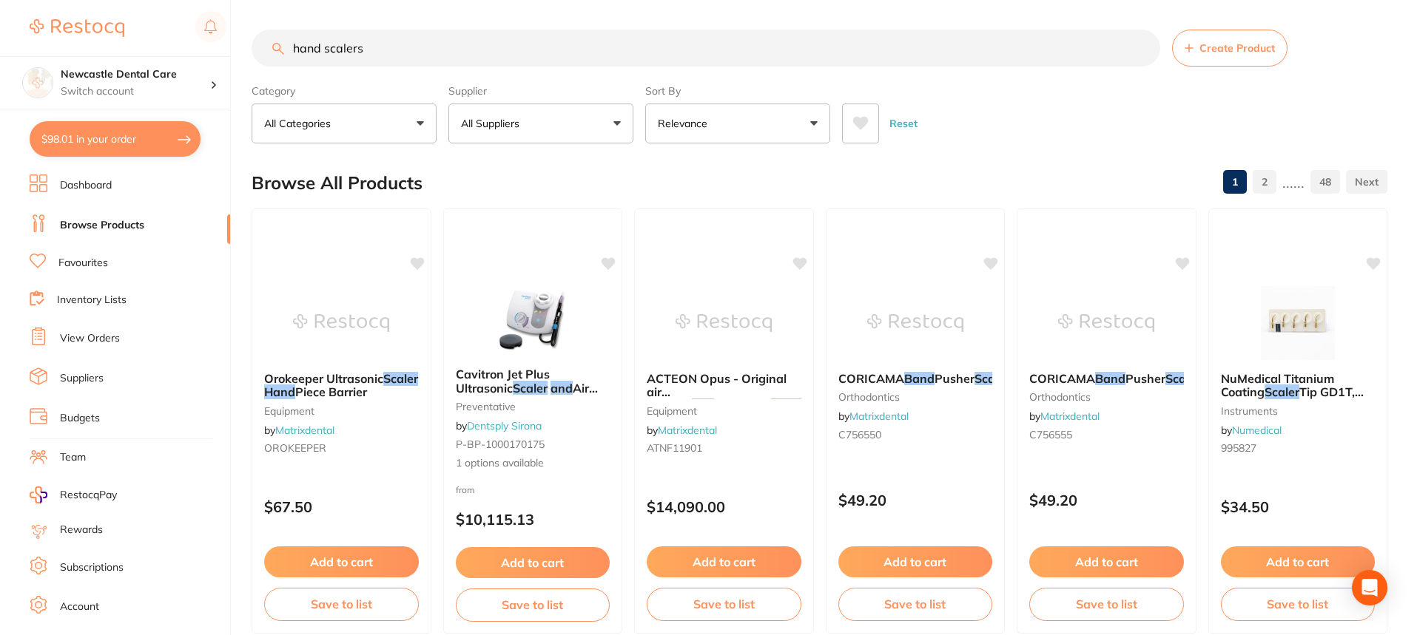
type input "hand scalers"
click at [548, 127] on button "All Suppliers" at bounding box center [540, 124] width 185 height 40
type input "dentavision"
click at [606, 167] on input "dentavision" at bounding box center [540, 167] width 185 height 37
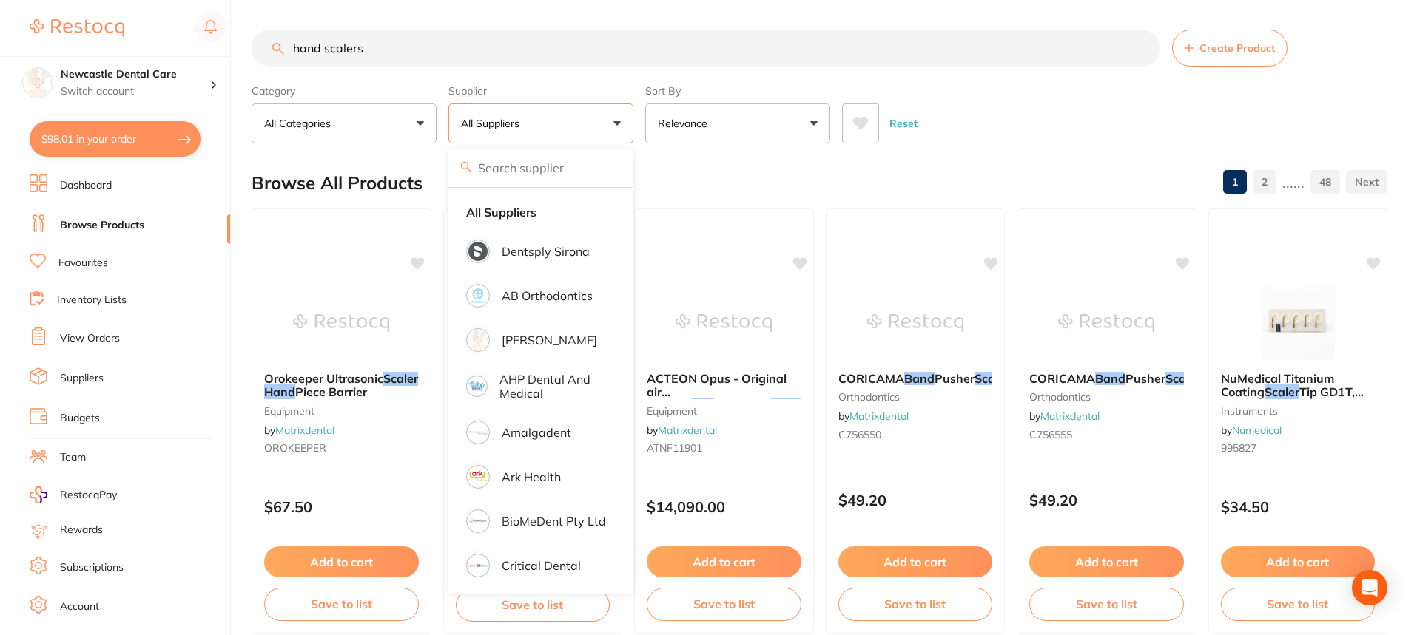
drag, startPoint x: 373, startPoint y: 53, endPoint x: 269, endPoint y: 33, distance: 106.3
click at [269, 33] on input "hand scalers" at bounding box center [706, 48] width 908 height 37
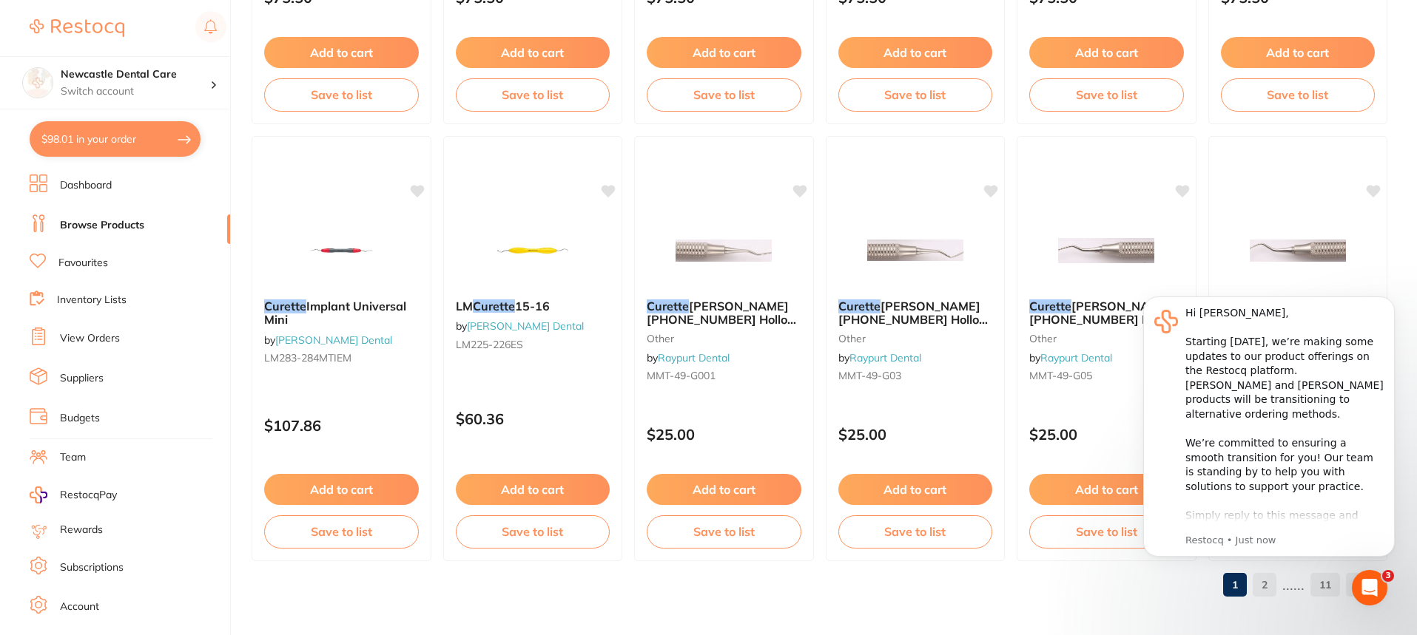
scroll to position [3573, 0]
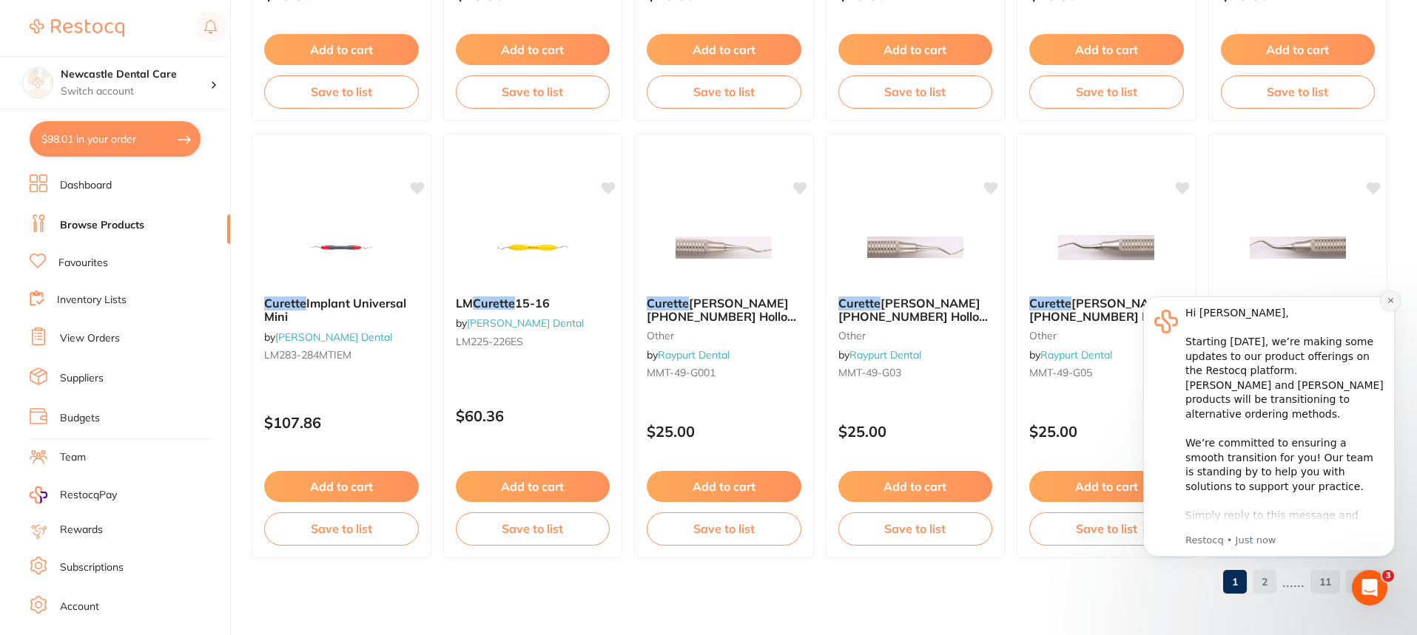
type input "curette"
click at [1386, 306] on button "Dismiss notification" at bounding box center [1389, 300] width 19 height 19
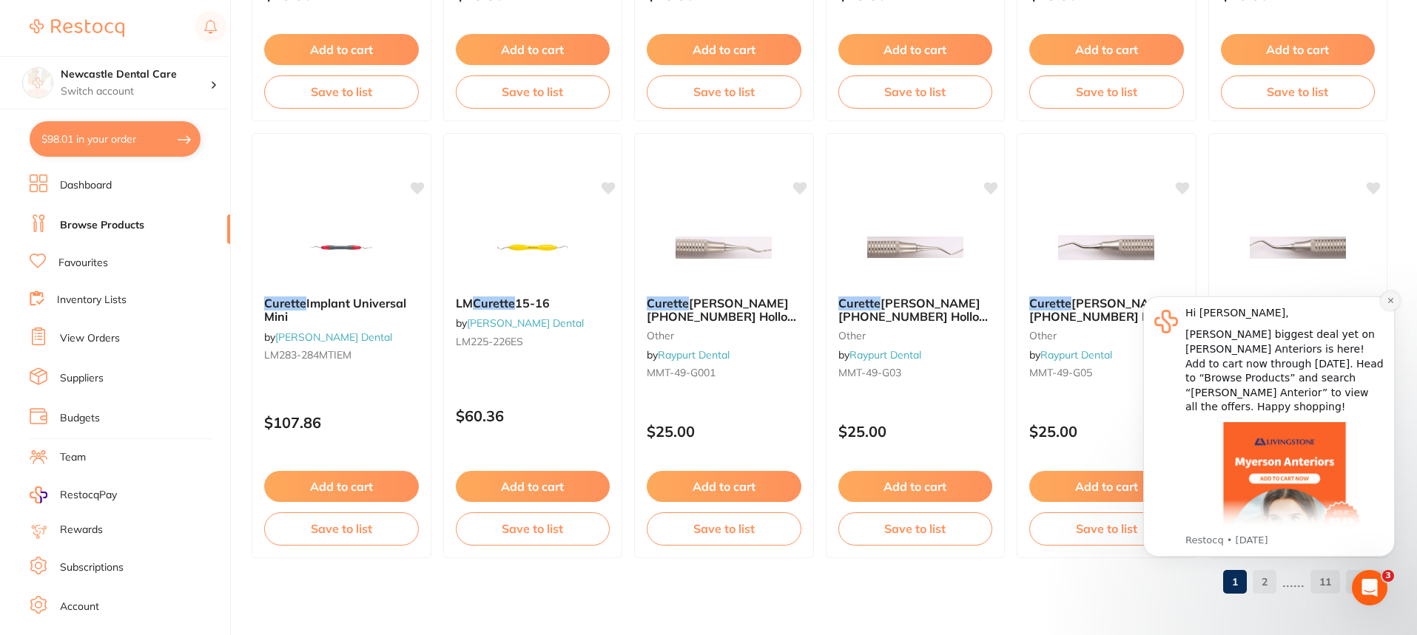
click at [1390, 299] on icon "Dismiss notification" at bounding box center [1390, 301] width 8 height 8
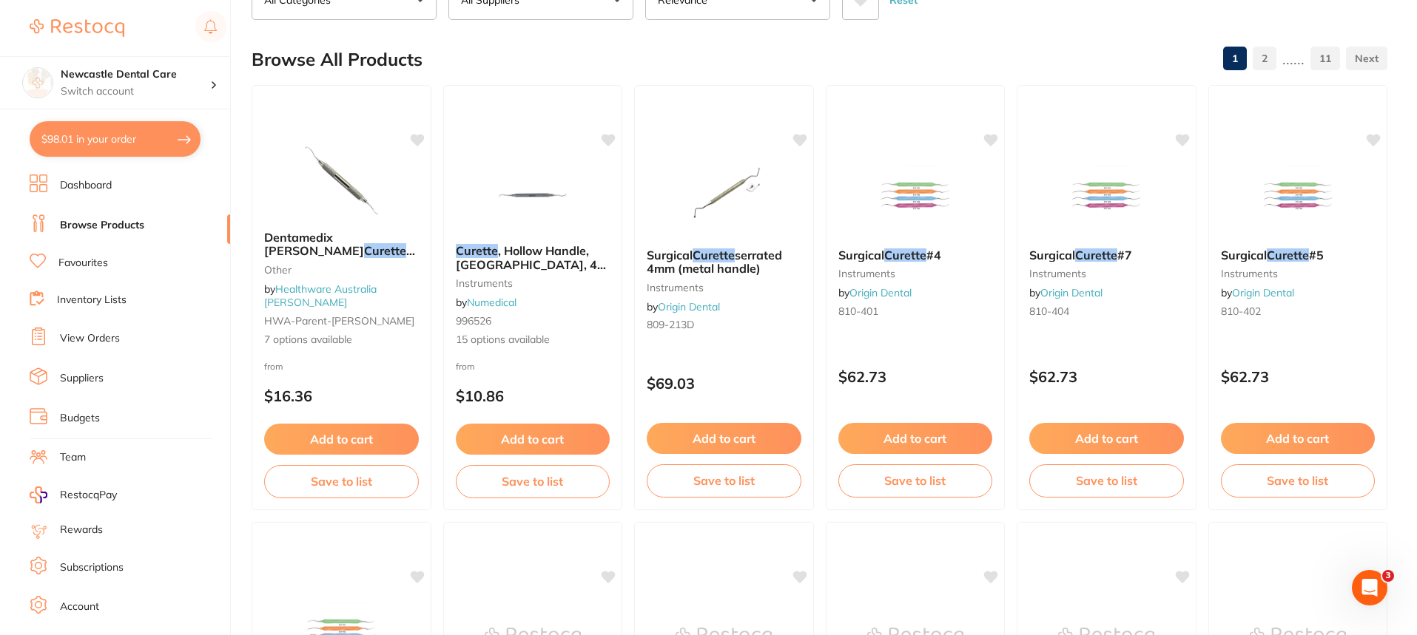
scroll to position [0, 0]
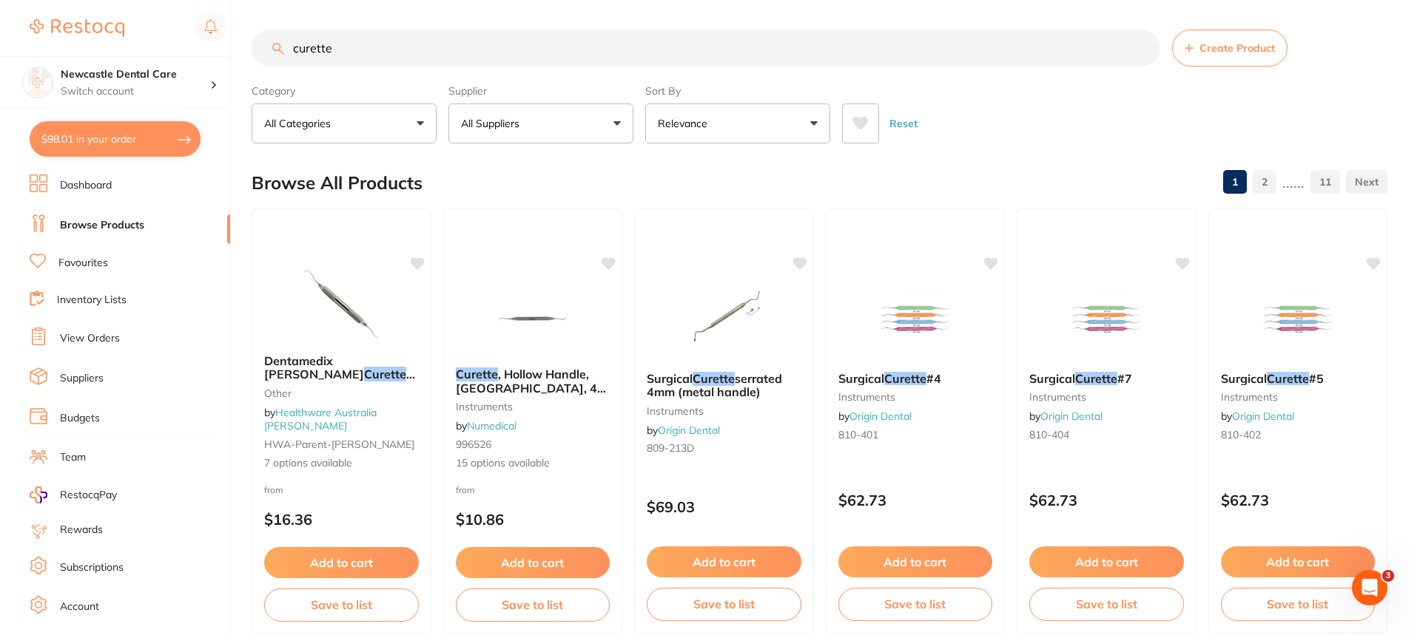
drag, startPoint x: 343, startPoint y: 46, endPoint x: 269, endPoint y: 48, distance: 74.0
click at [269, 48] on input "curette" at bounding box center [706, 48] width 908 height 37
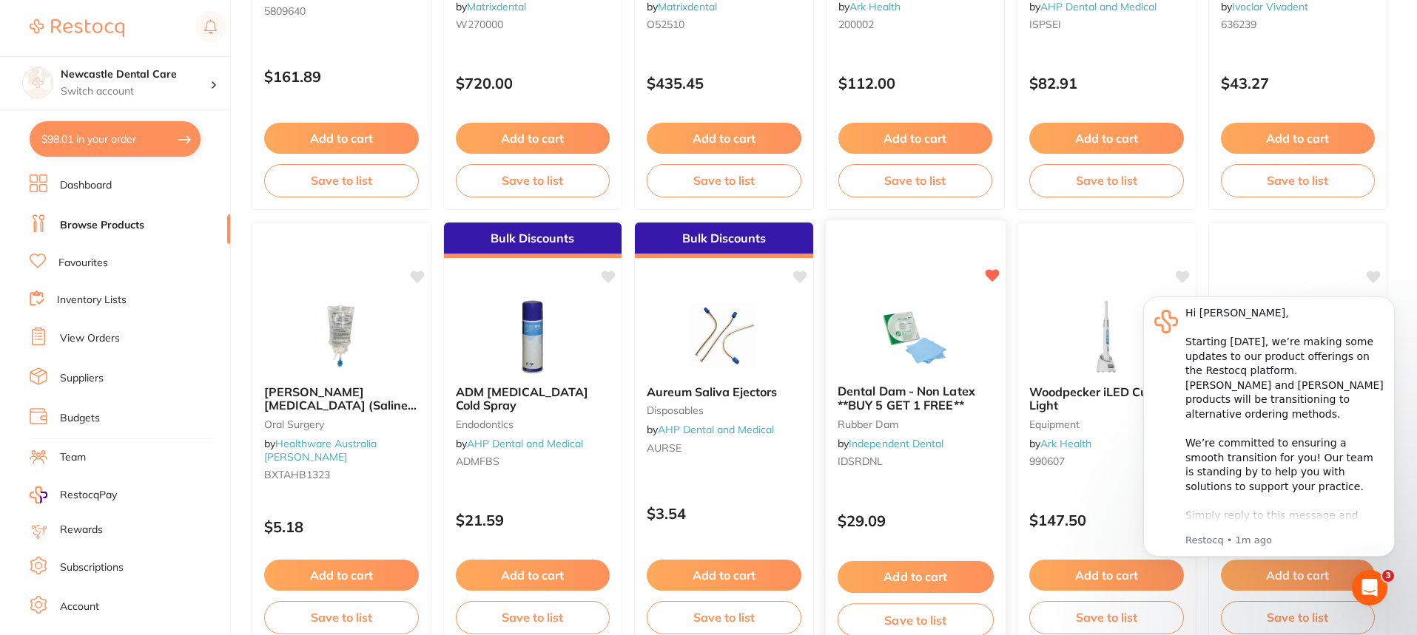
scroll to position [444, 0]
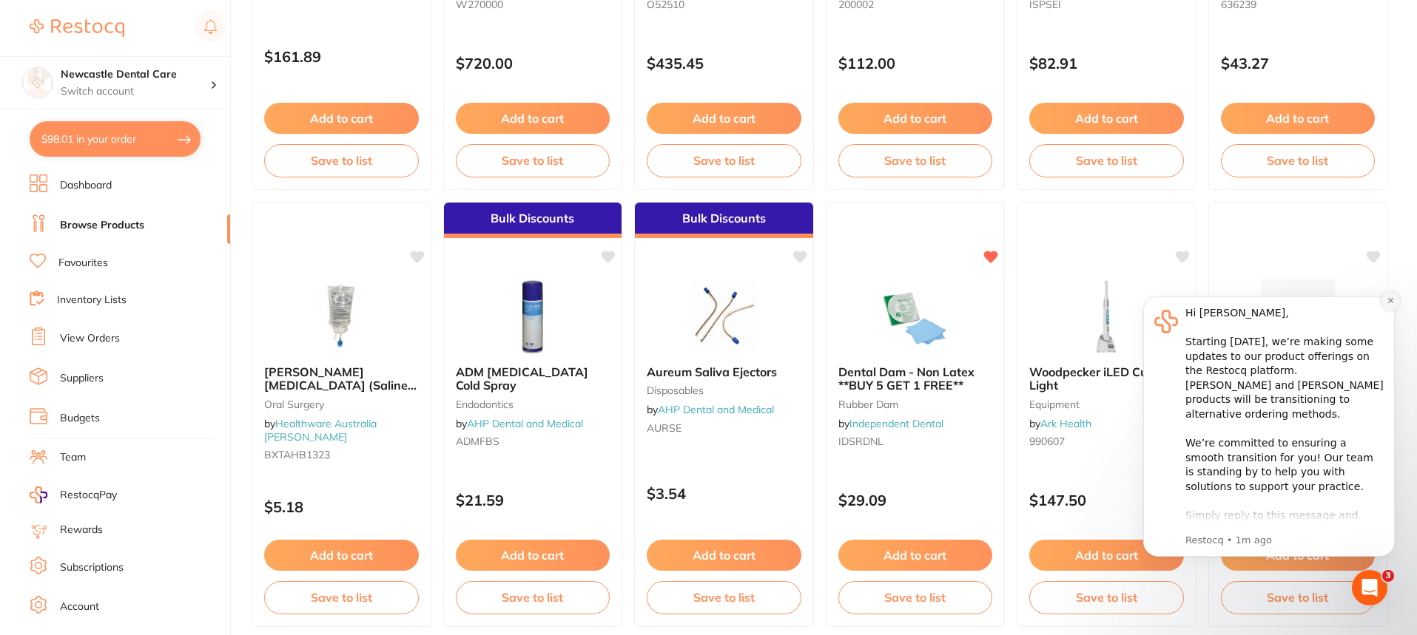
click at [1388, 297] on icon "Dismiss notification" at bounding box center [1390, 301] width 8 height 8
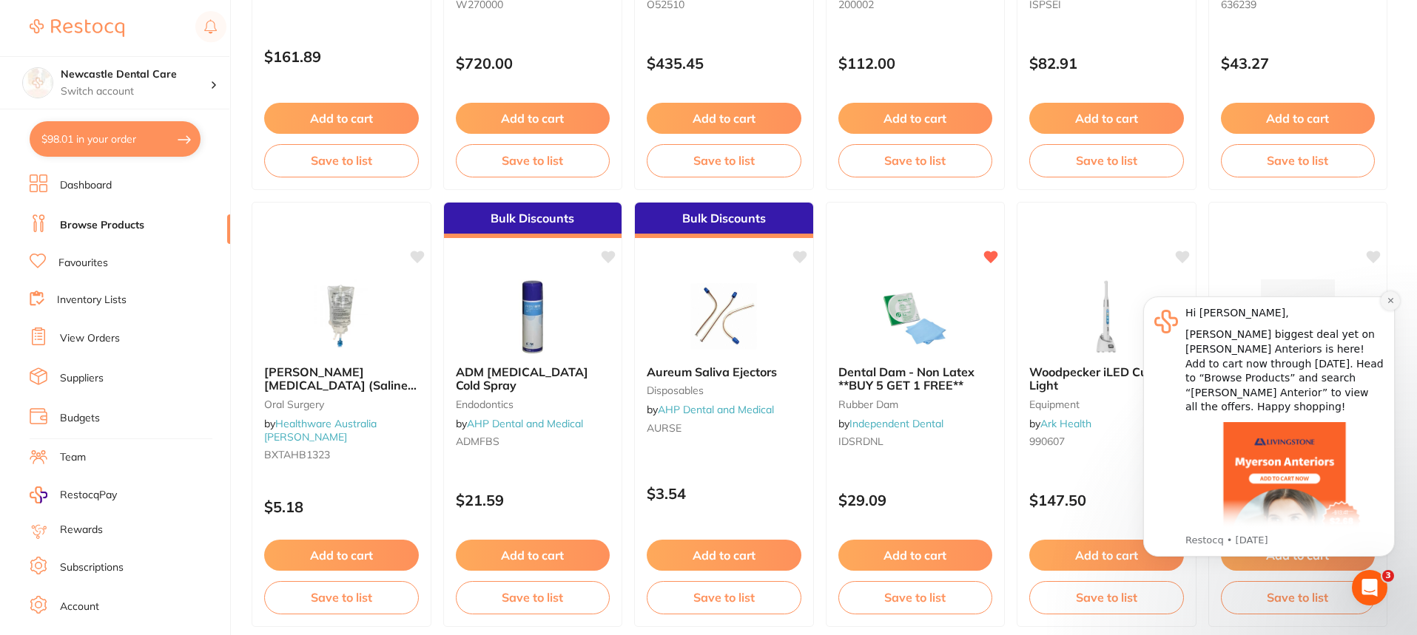
click at [1390, 299] on icon "Dismiss notification" at bounding box center [1390, 301] width 8 height 8
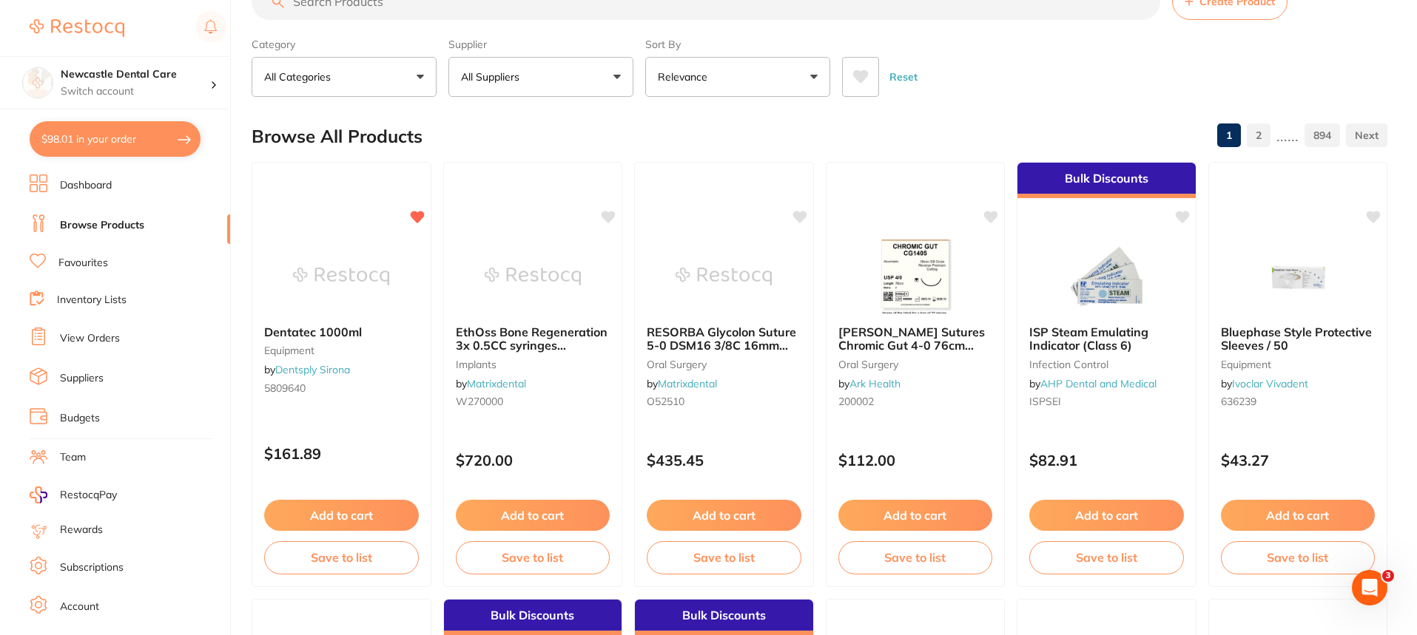
scroll to position [0, 0]
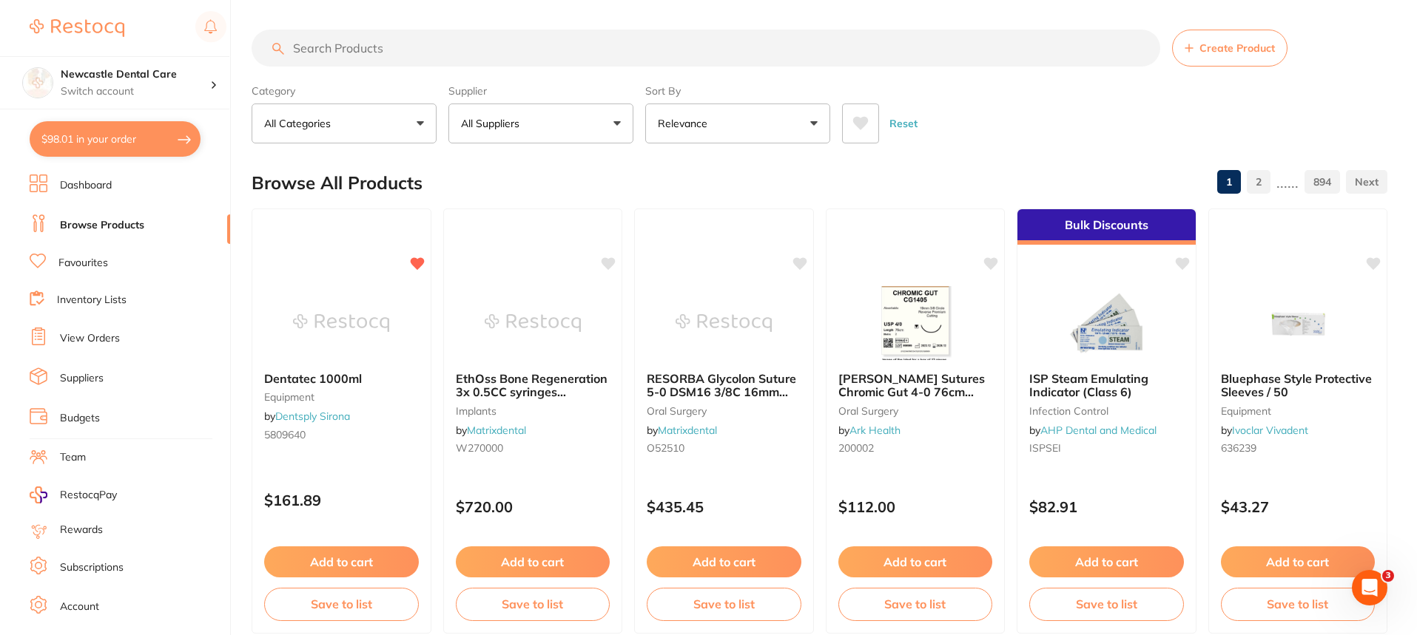
click at [391, 40] on input "search" at bounding box center [706, 48] width 908 height 37
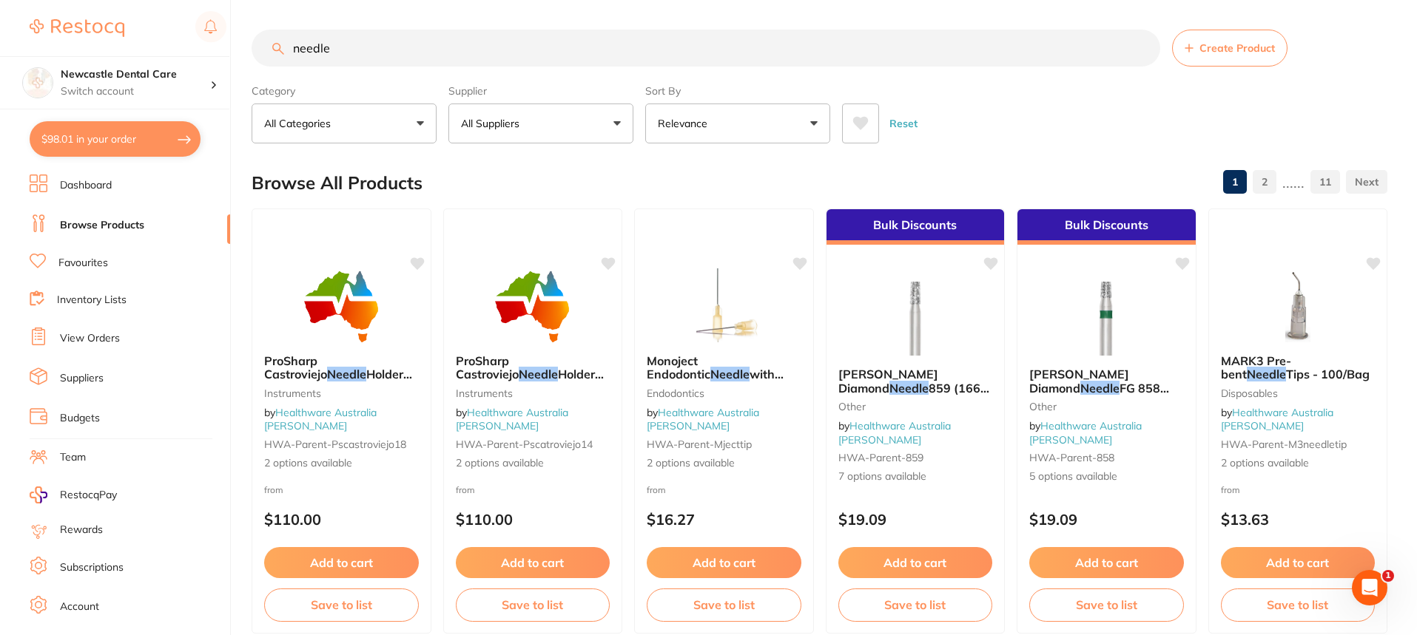
click at [399, 38] on input "needle" at bounding box center [706, 48] width 908 height 37
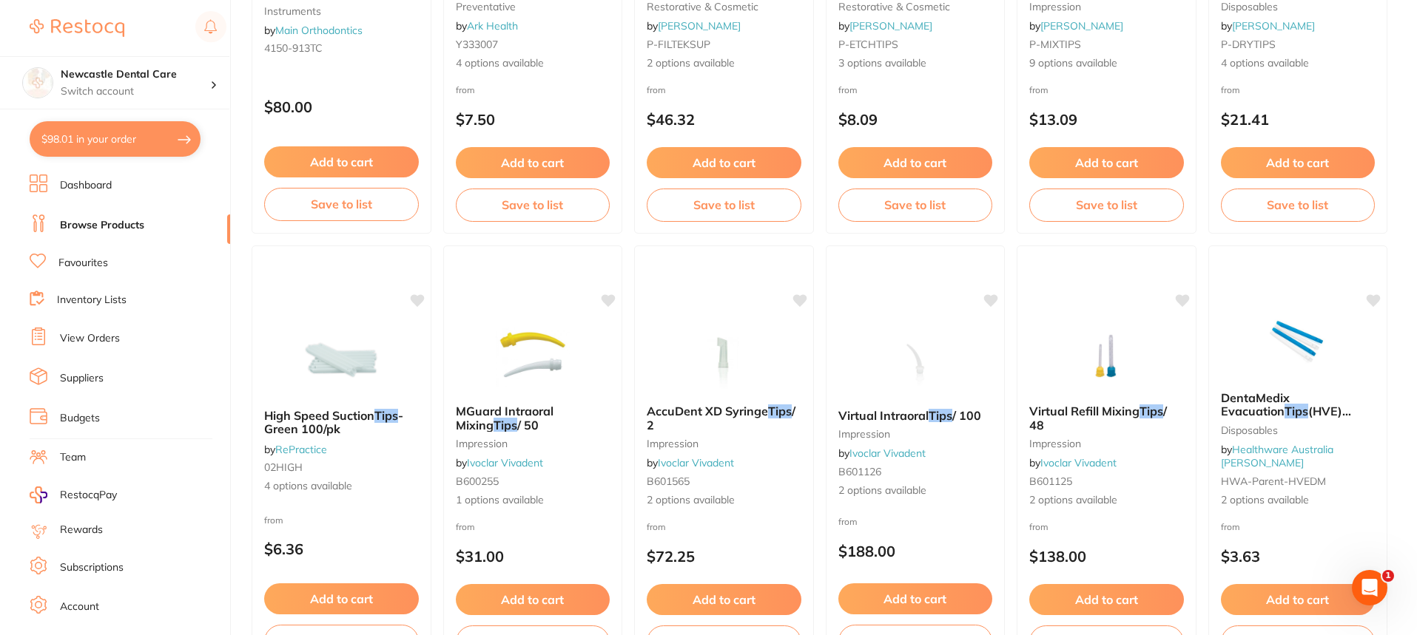
scroll to position [2589, 0]
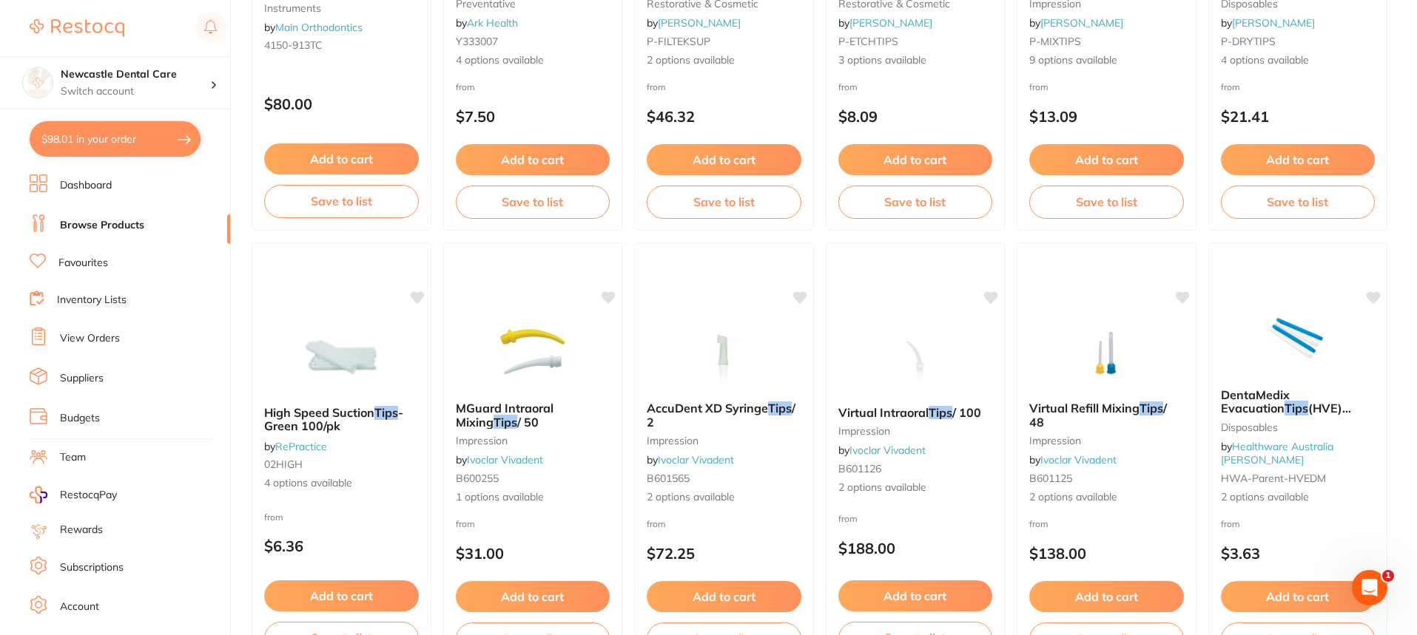
type input "needle tips"
click at [90, 258] on link "Favourites" at bounding box center [83, 263] width 50 height 15
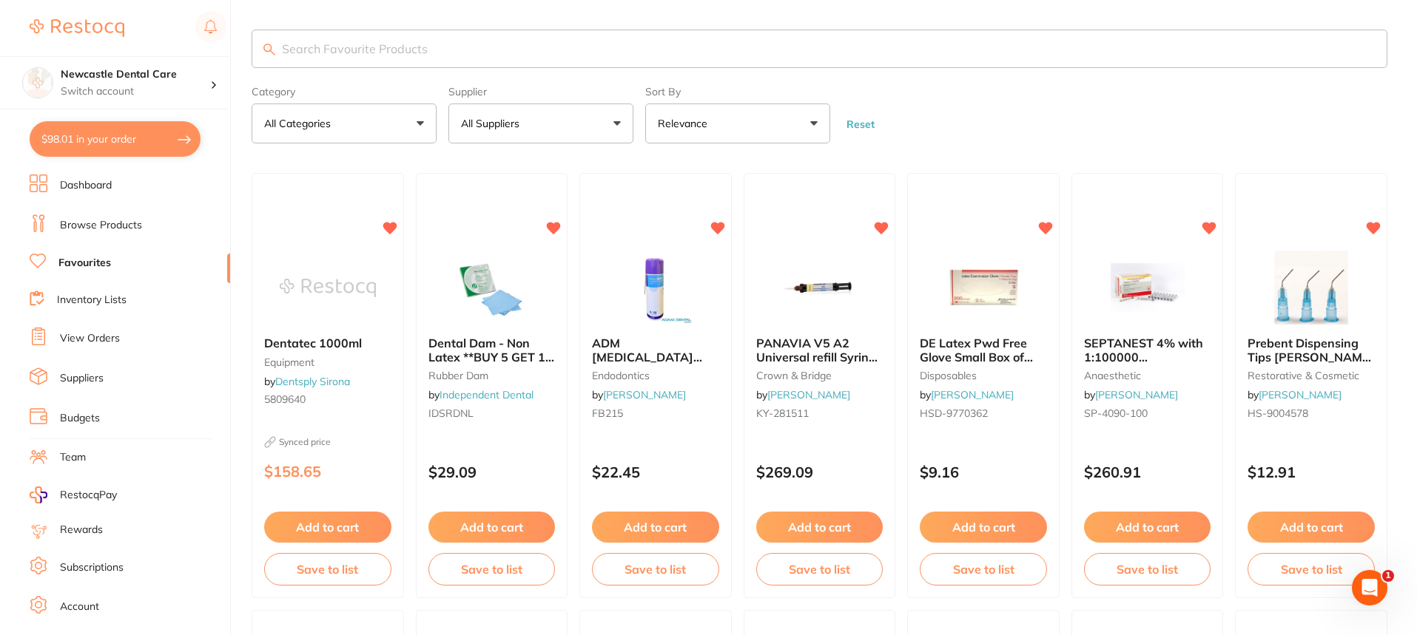
click at [367, 30] on input "search" at bounding box center [820, 49] width 1136 height 38
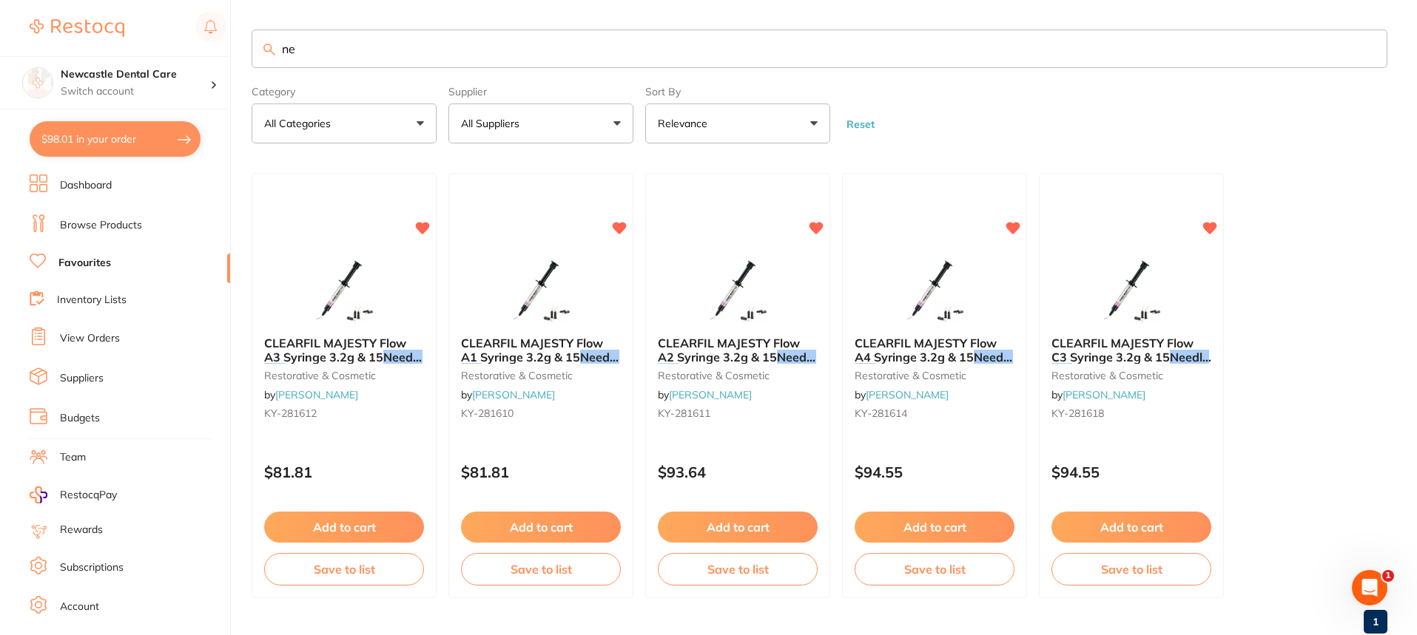
type input "n"
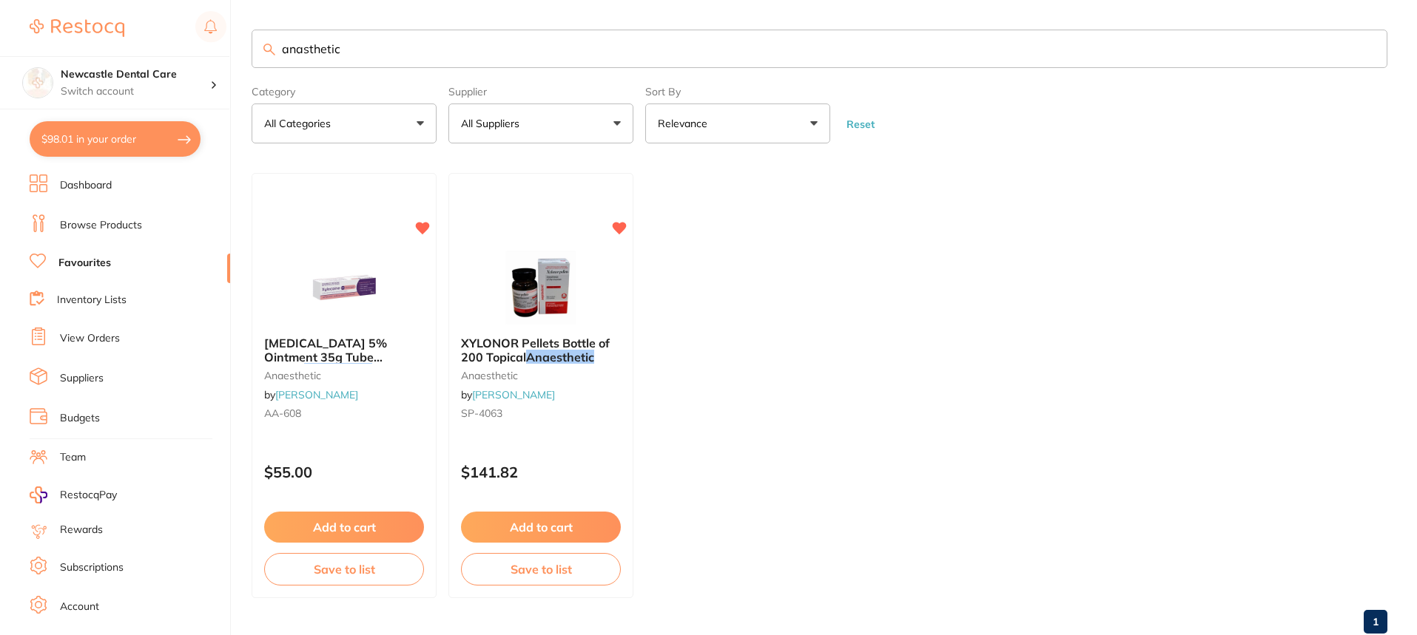
type input "anasthetic"
click at [98, 224] on link "Browse Products" at bounding box center [101, 225] width 82 height 15
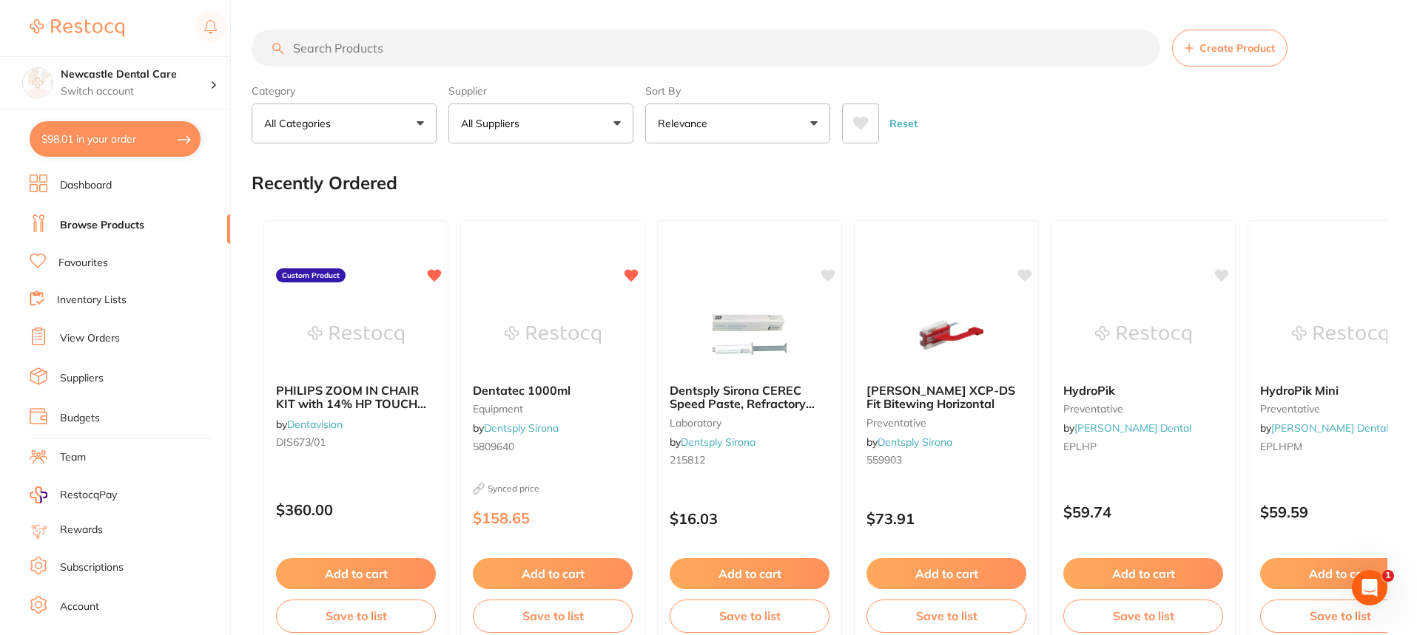
click at [340, 44] on input "search" at bounding box center [706, 48] width 908 height 37
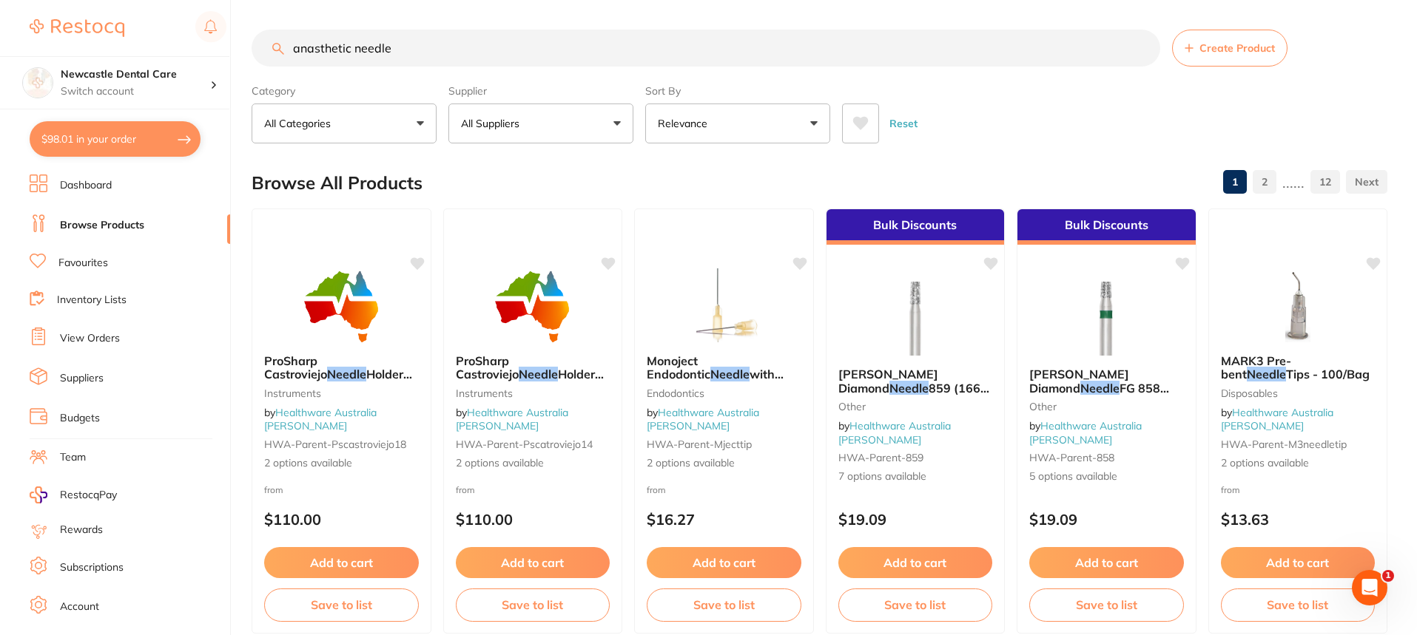
type input "anasthetic needle"
drag, startPoint x: 395, startPoint y: 46, endPoint x: 237, endPoint y: 39, distance: 158.4
click at [237, 39] on div "$98.01 Newcastle Dental Care Switch account Newcastle Dental Care $98.01 in you…" at bounding box center [708, 317] width 1417 height 635
